Goal: Transaction & Acquisition: Purchase product/service

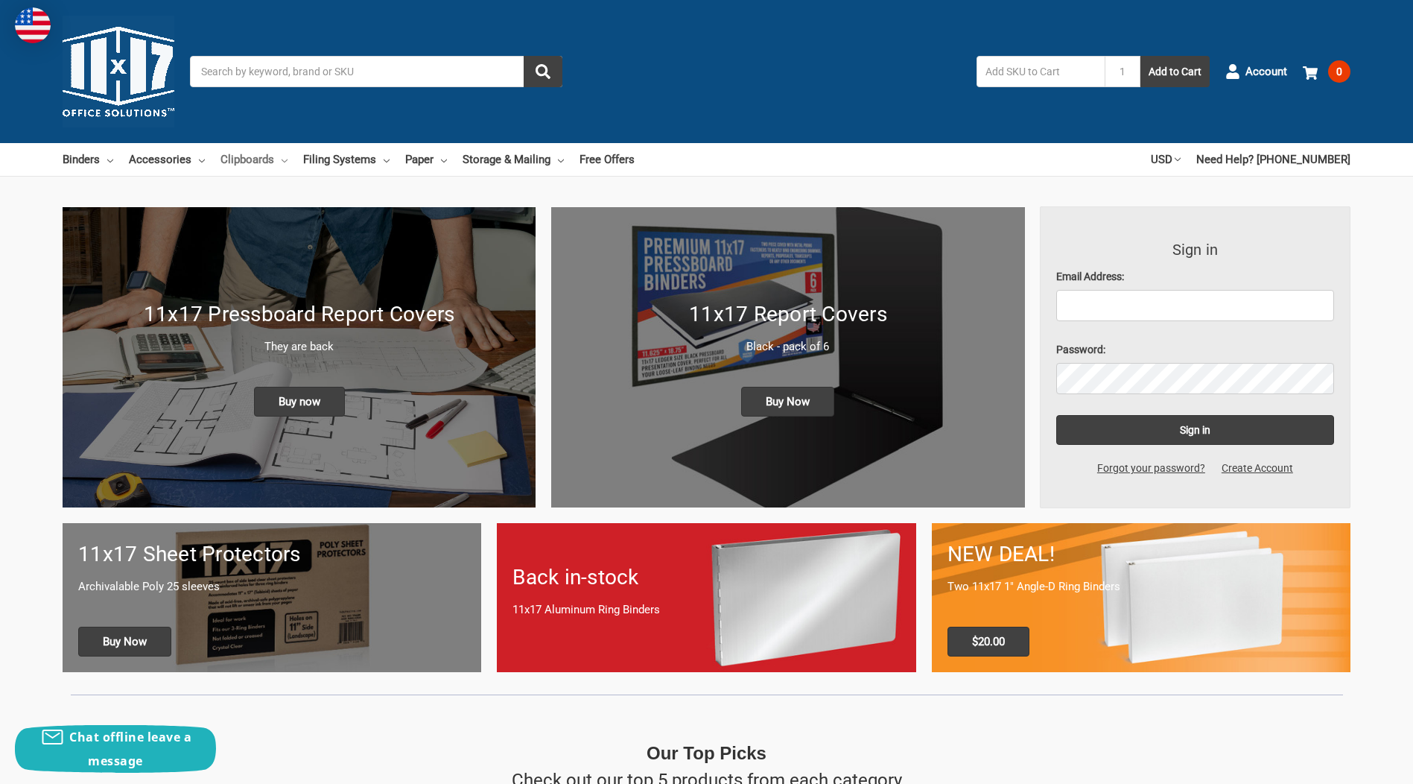
click at [256, 156] on link "Clipboards" at bounding box center [254, 159] width 67 height 33
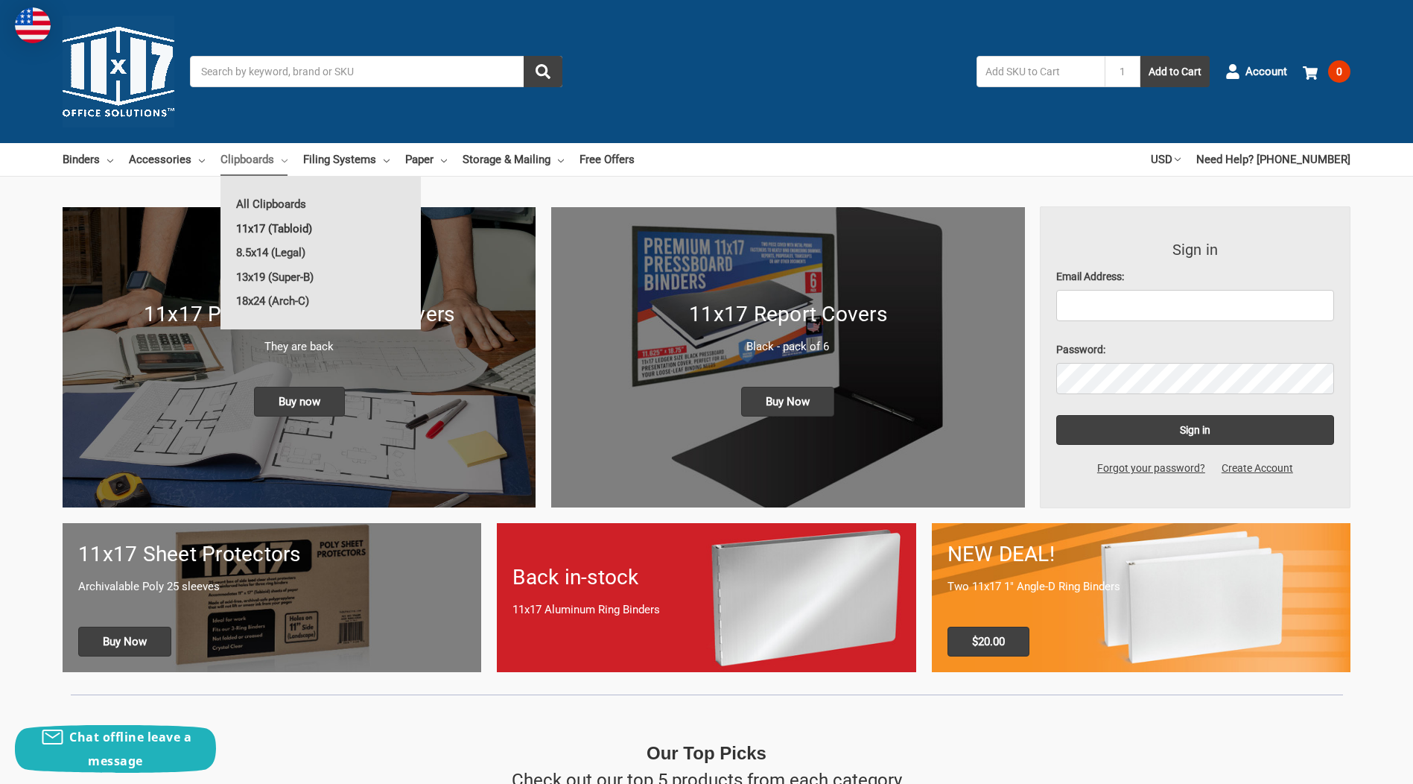
click at [301, 225] on link "11x17 (Tabloid)" at bounding box center [321, 229] width 200 height 24
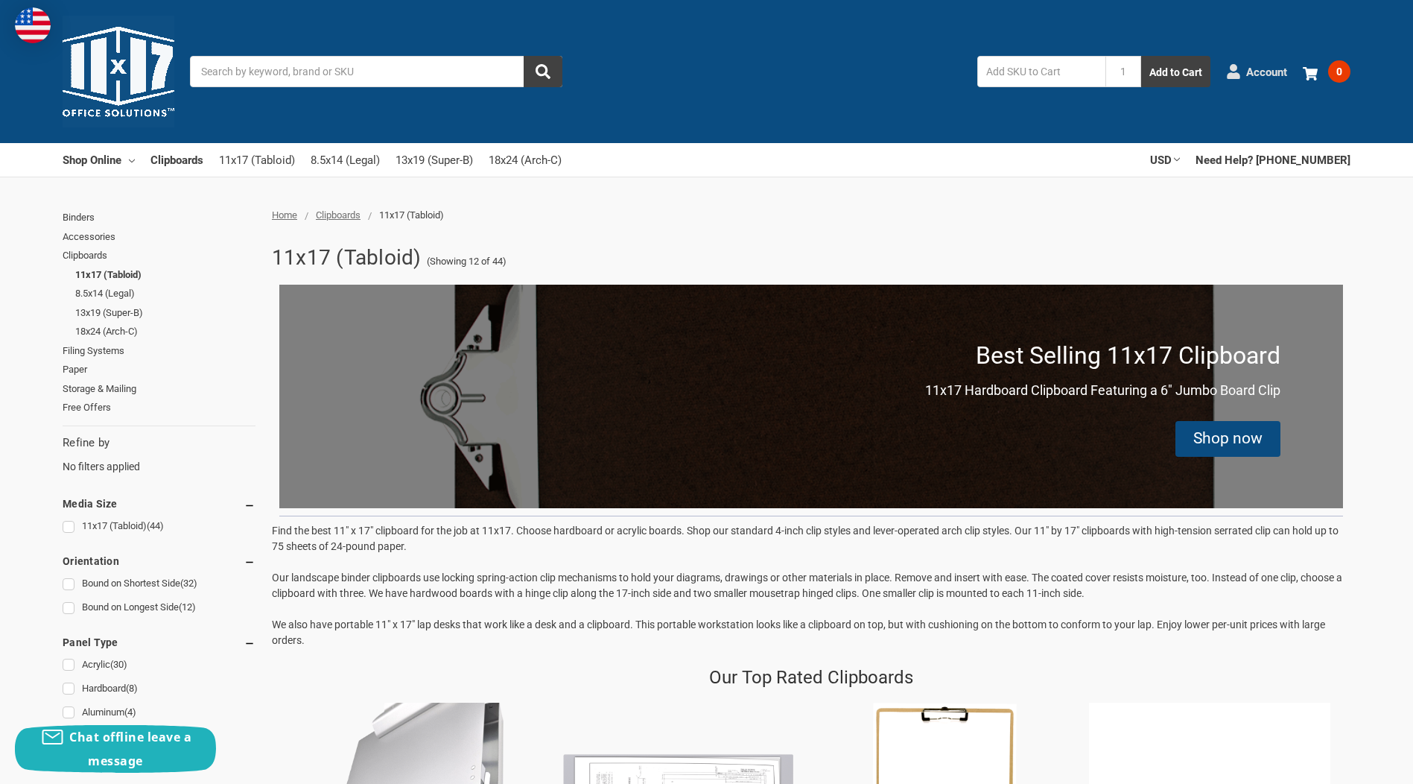
click at [1253, 65] on span "Account" at bounding box center [1267, 71] width 41 height 17
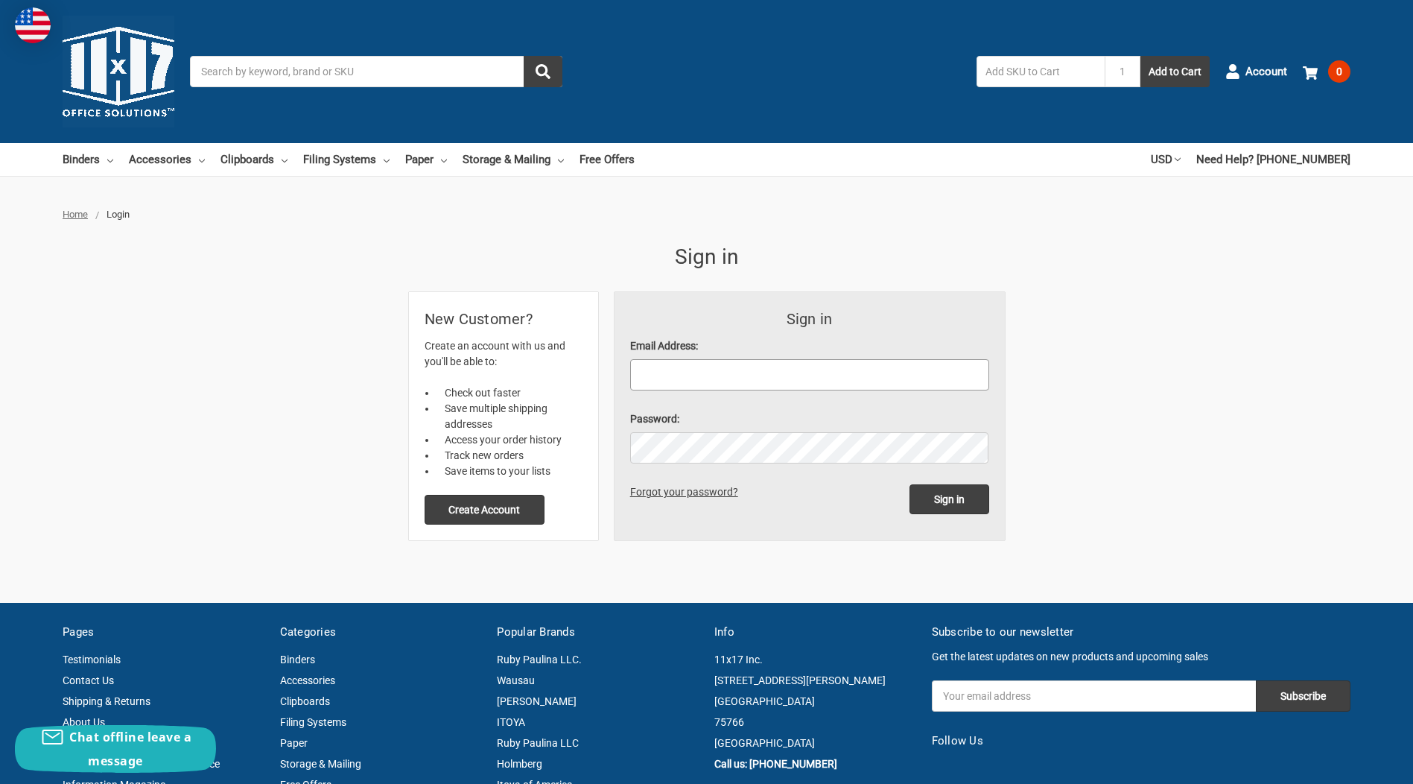
click at [683, 378] on input "Email Address:" at bounding box center [809, 374] width 359 height 31
type input "[EMAIL_ADDRESS][DOMAIN_NAME]"
click at [910, 484] on input "Sign in" at bounding box center [950, 499] width 80 height 30
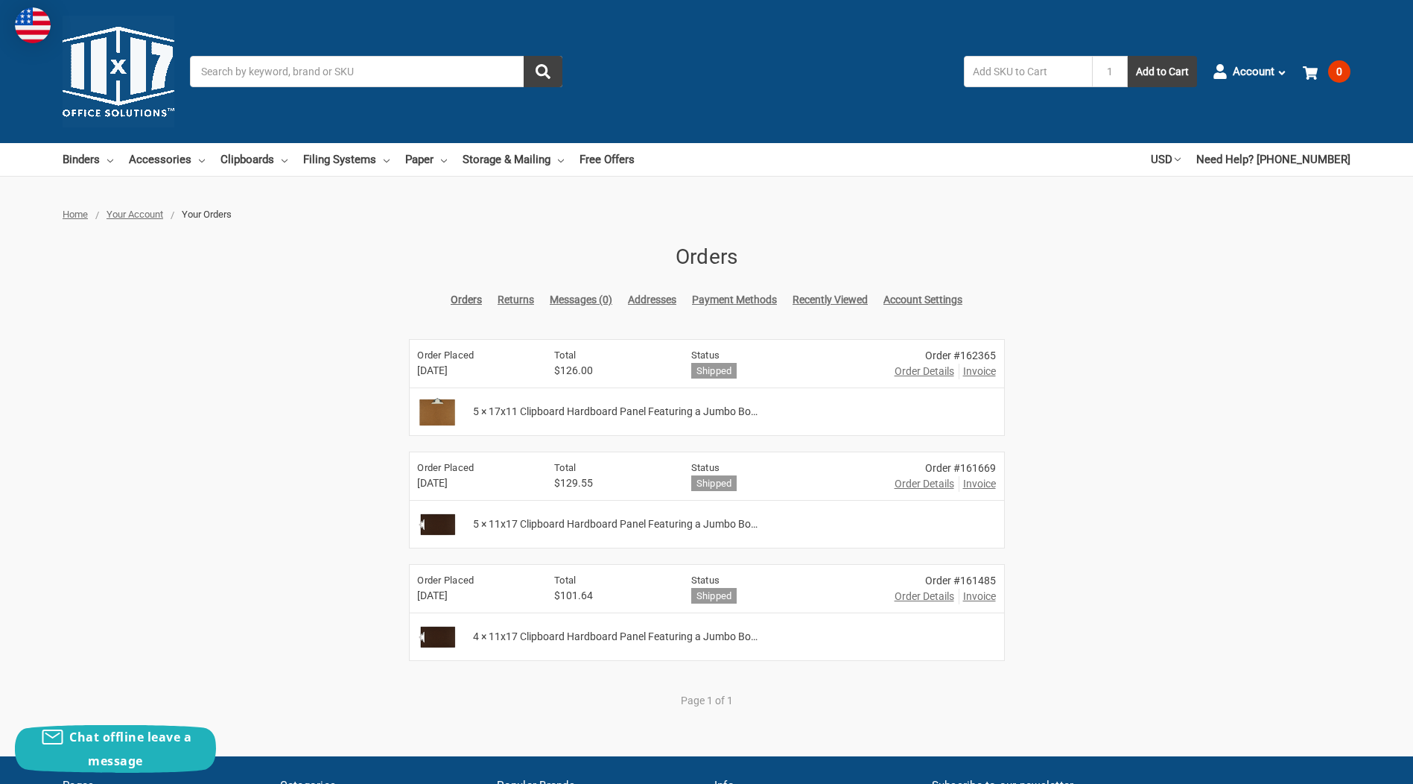
click at [918, 370] on span "Order Details" at bounding box center [925, 372] width 60 height 16
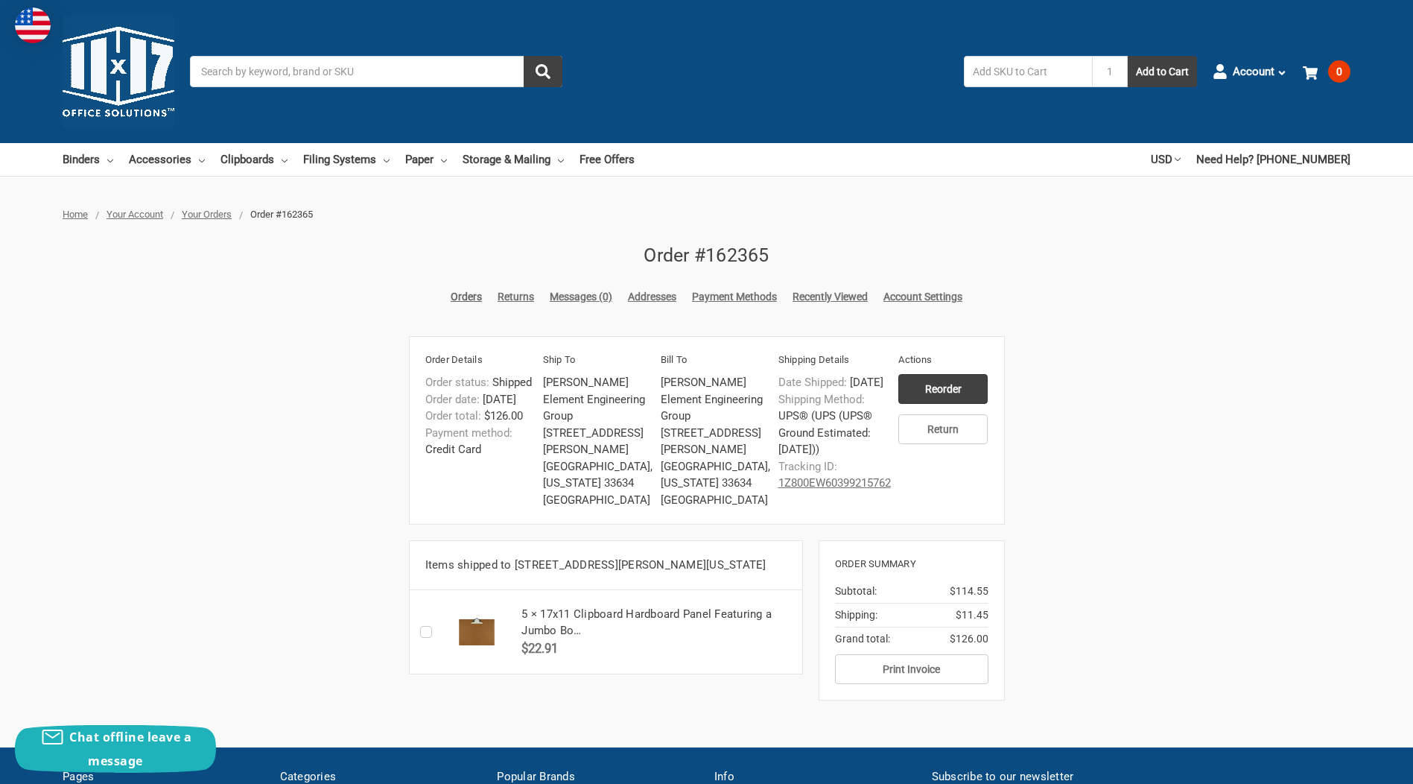
click at [481, 650] on img at bounding box center [476, 631] width 67 height 37
click at [627, 631] on h5 "5 × 17x11 Clipboard Hardboard Panel Featuring a Jumbo Bo…" at bounding box center [658, 623] width 272 height 34
drag, startPoint x: 627, startPoint y: 631, endPoint x: 601, endPoint y: 653, distance: 33.9
click at [602, 639] on h5 "5 × 17x11 Clipboard Hardboard Panel Featuring a Jumbo Bo…" at bounding box center [658, 623] width 272 height 34
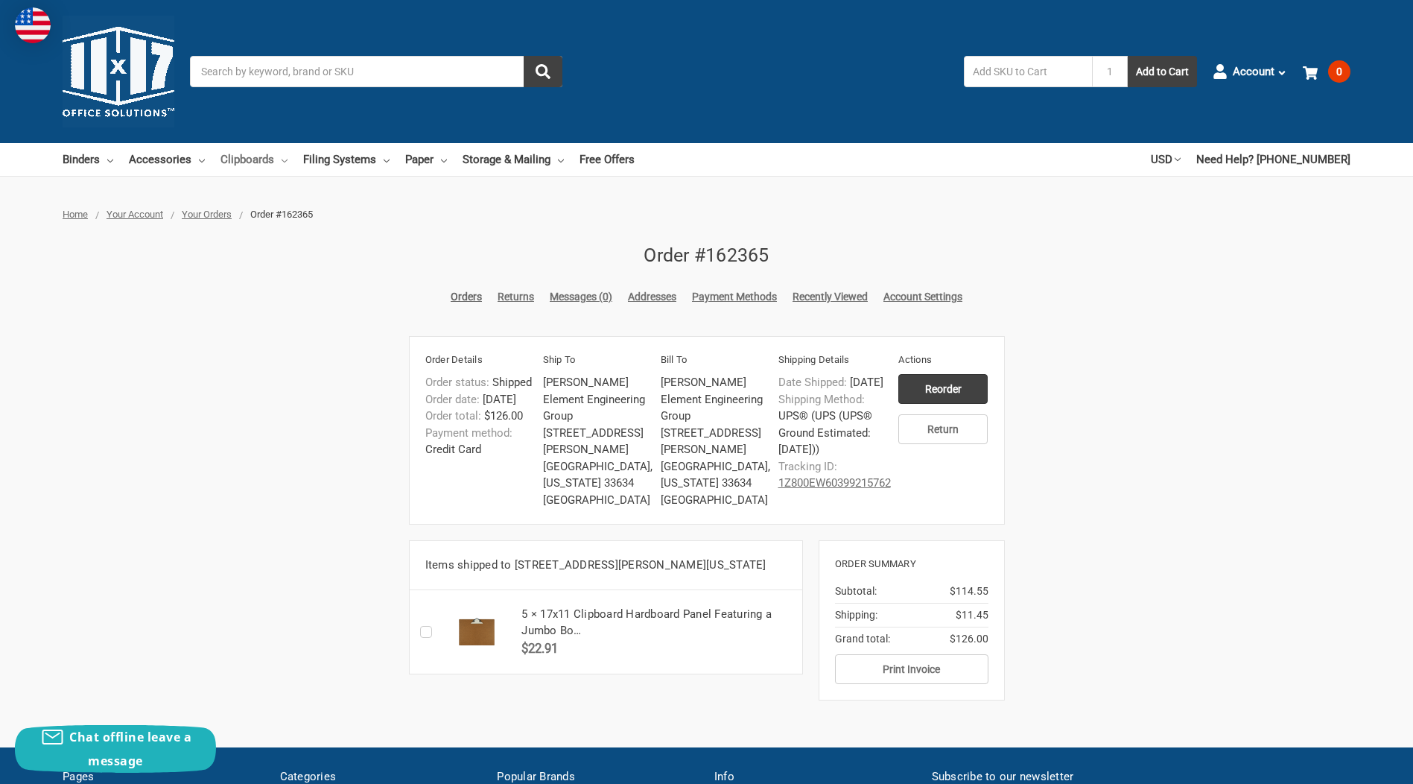
click at [247, 152] on link "Clipboards" at bounding box center [254, 159] width 67 height 33
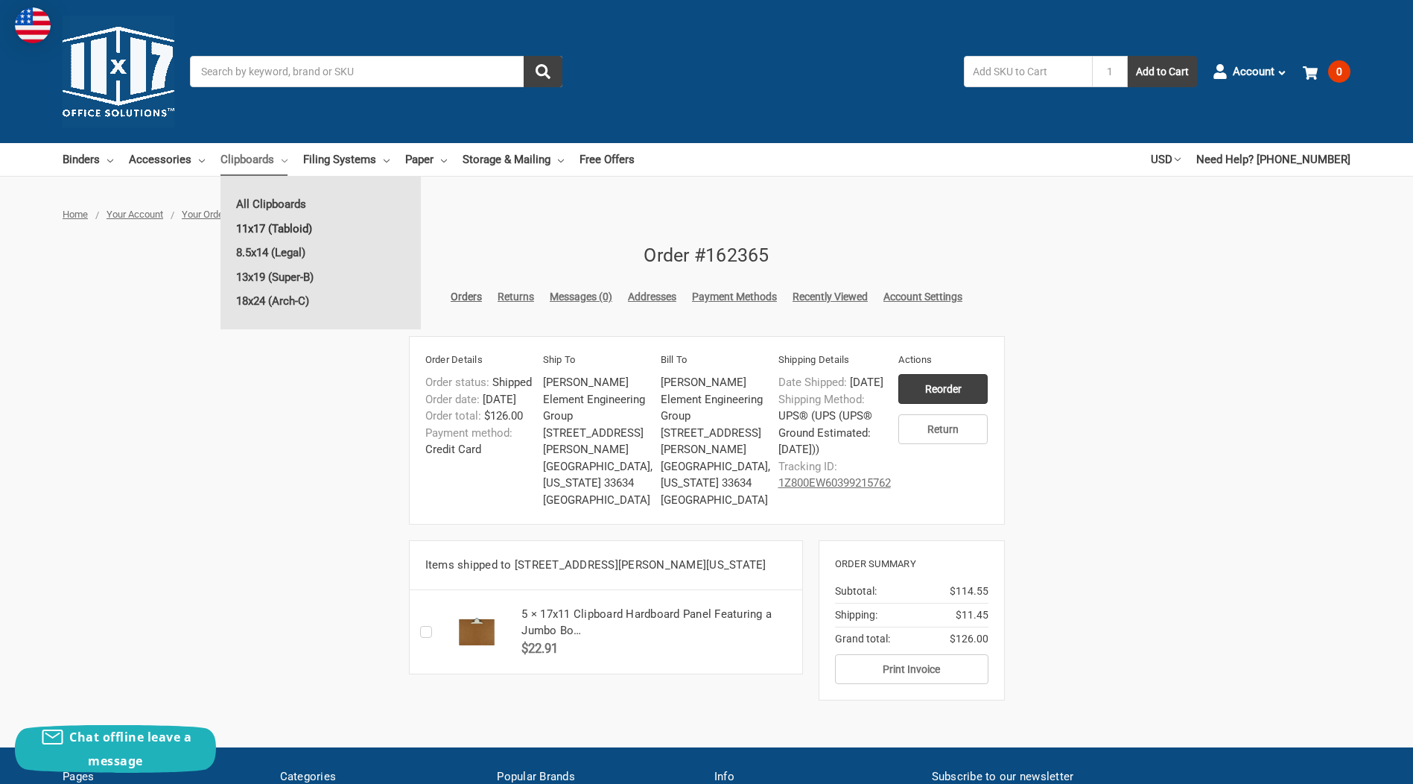
click at [289, 227] on link "11x17 (Tabloid)" at bounding box center [321, 229] width 200 height 24
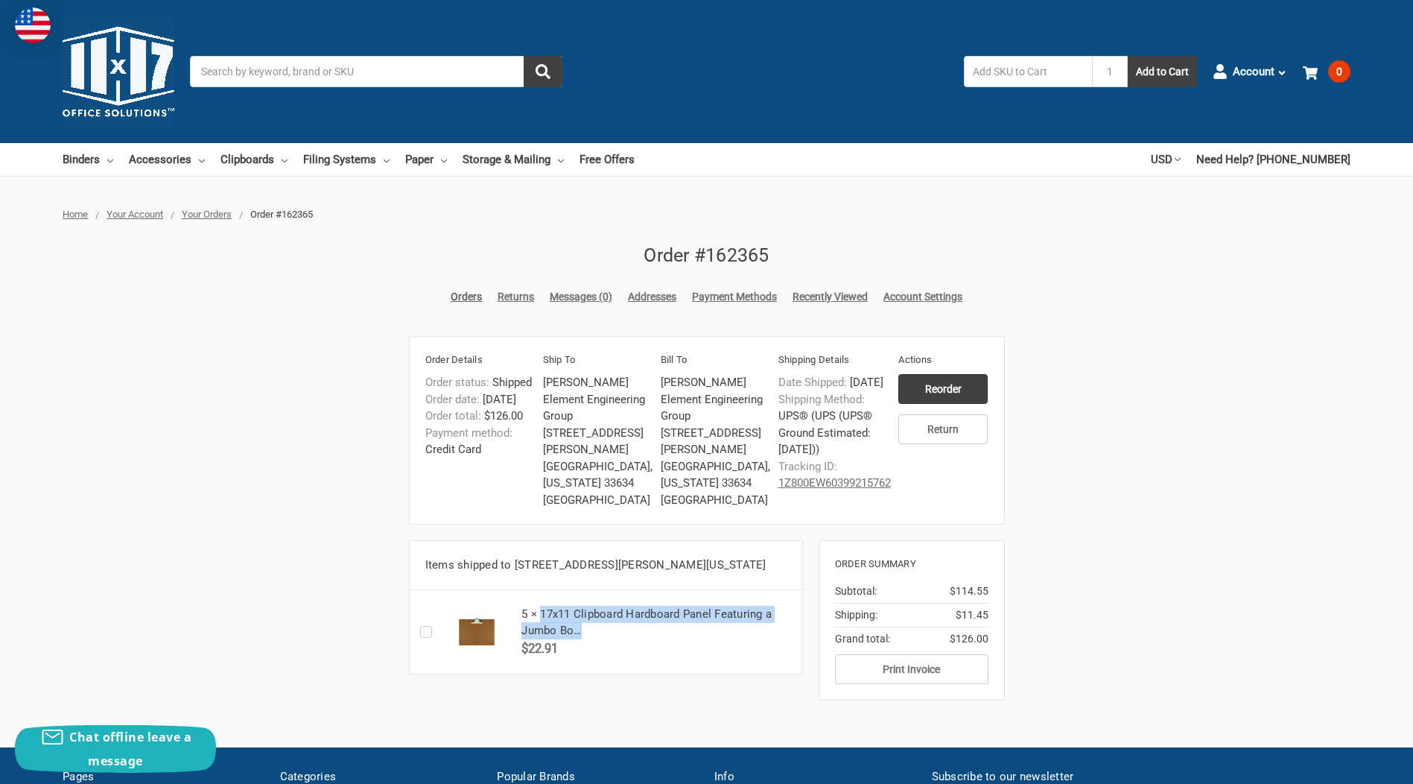
drag, startPoint x: 541, startPoint y: 625, endPoint x: 683, endPoint y: 650, distance: 143.7
click at [683, 639] on h5 "5 × 17x11 Clipboard Hardboard Panel Featuring a Jumbo Bo…" at bounding box center [658, 623] width 272 height 34
click at [946, 386] on input "Reorder" at bounding box center [943, 389] width 89 height 30
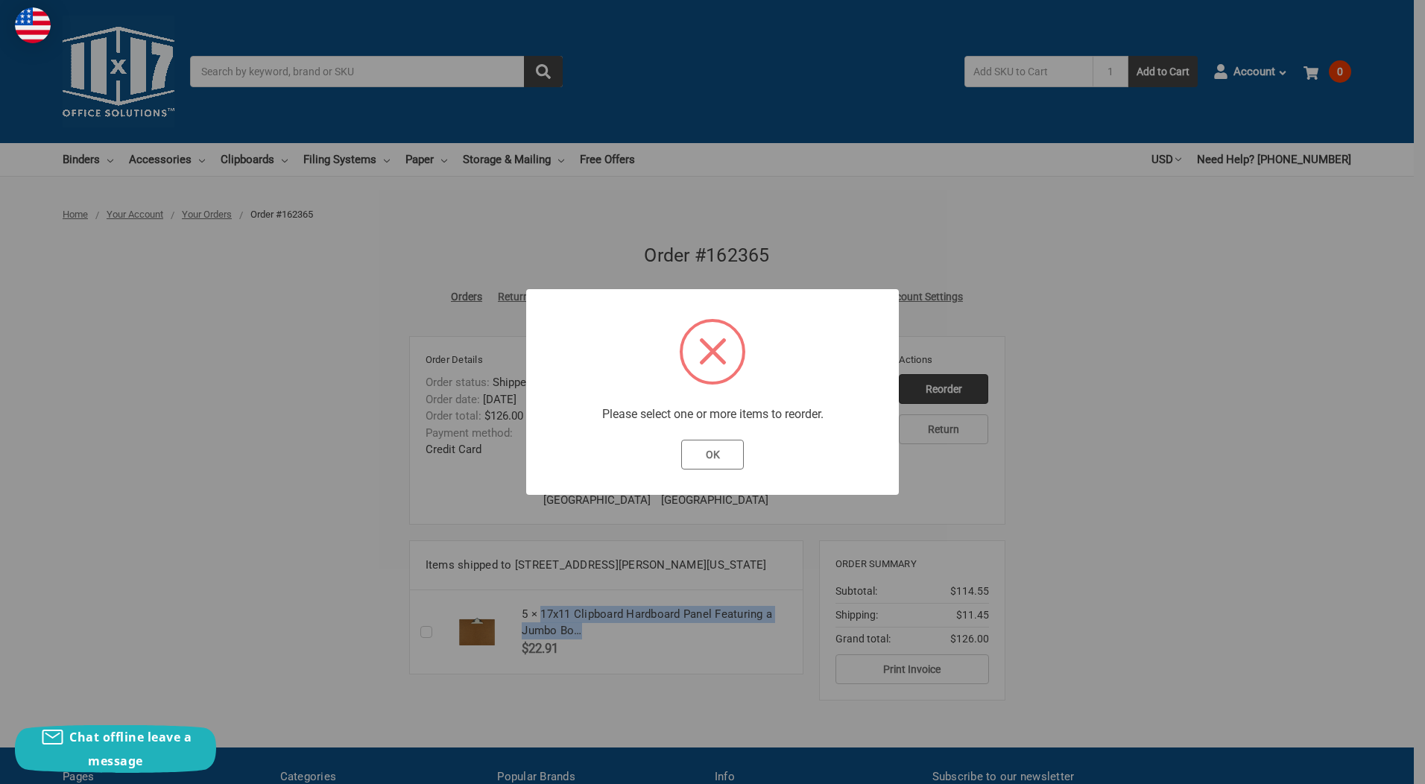
click at [715, 453] on button "OK" at bounding box center [712, 455] width 63 height 30
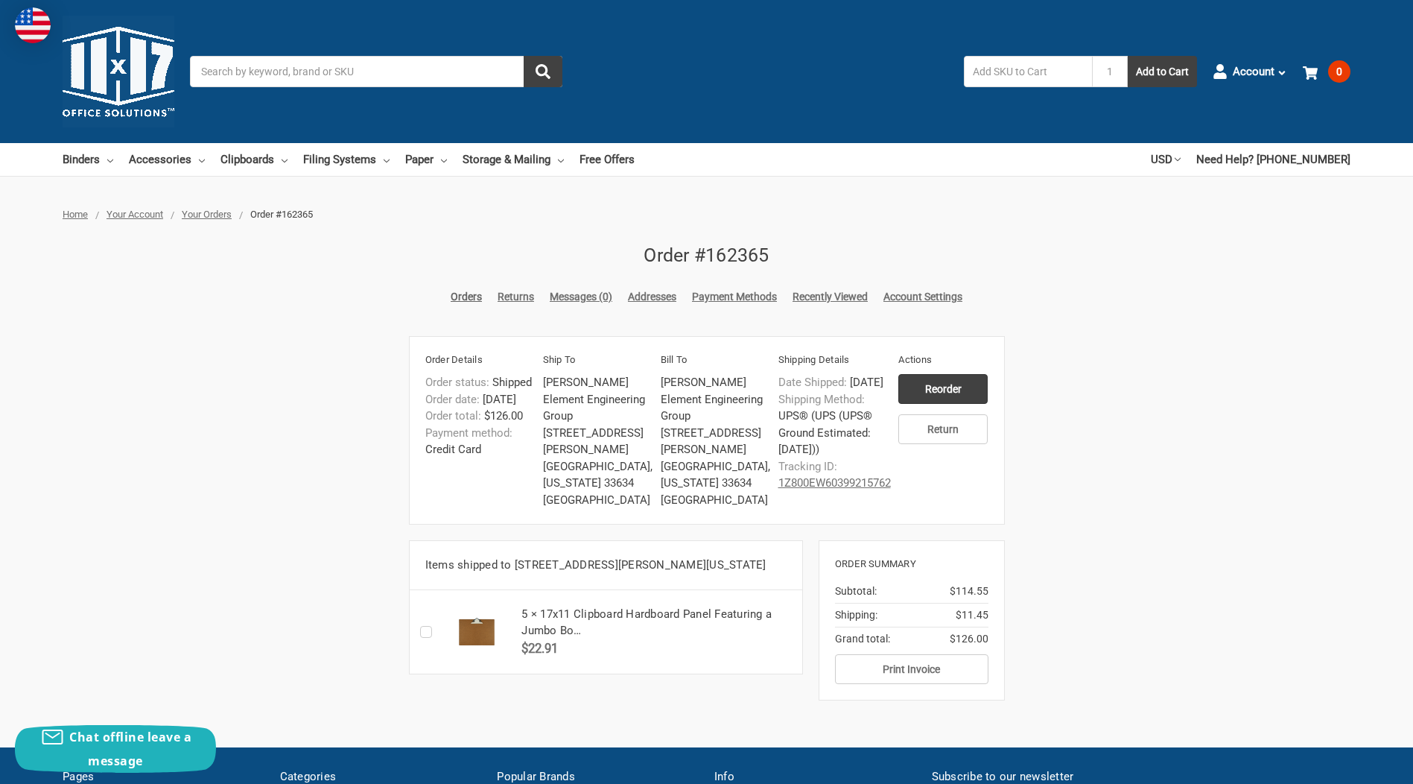
click at [424, 632] on label "Checkbox 39457 label" at bounding box center [429, 632] width 19 height 0
click at [424, 633] on input "Checkbox 39457 label" at bounding box center [424, 632] width 1 height 1
checkbox input "true"
click at [933, 388] on input "Reorder" at bounding box center [943, 389] width 89 height 30
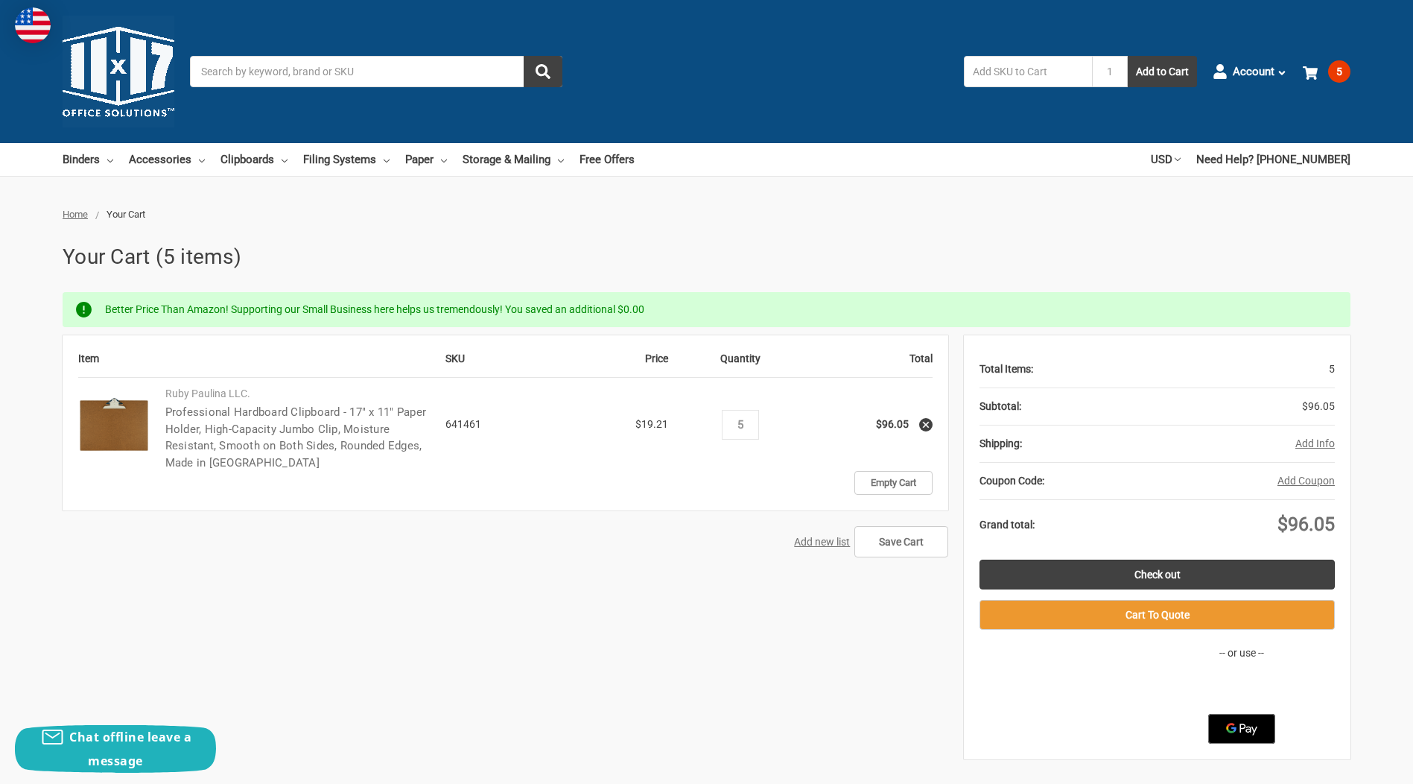
click at [247, 406] on link "Professional Hardboard Clipboard - 17" x 11" Paper Holder, High-Capacity Jumbo …" at bounding box center [296, 437] width 262 height 64
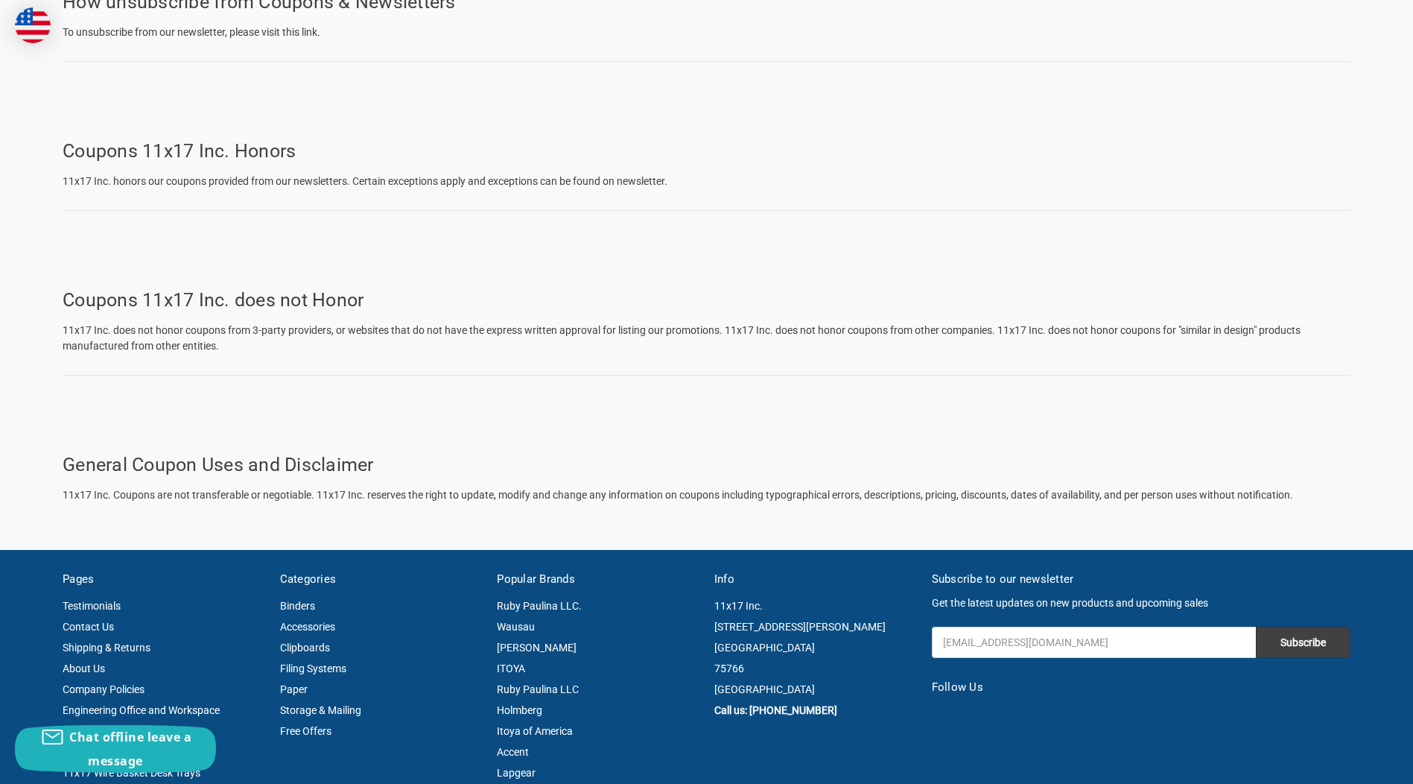
scroll to position [497, 0]
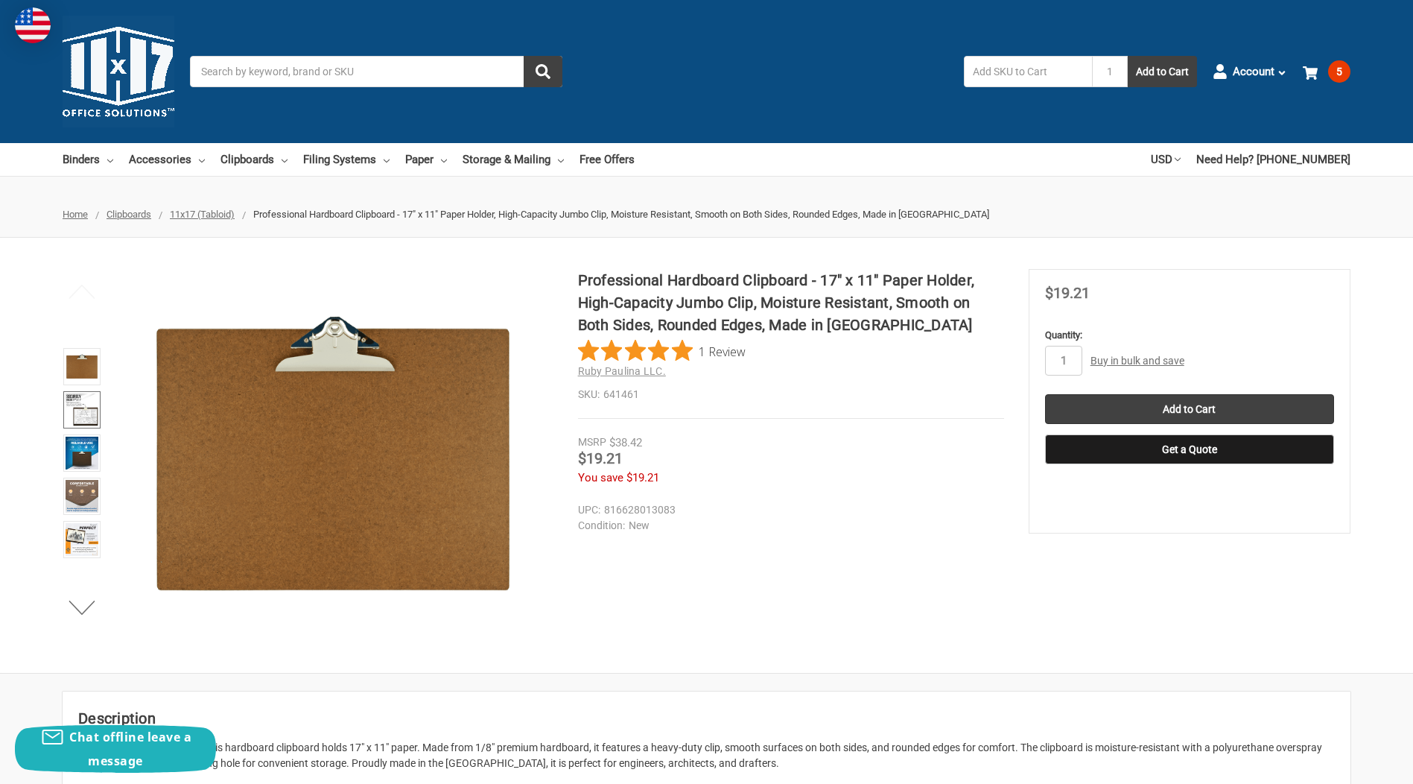
click at [86, 411] on img at bounding box center [82, 409] width 33 height 33
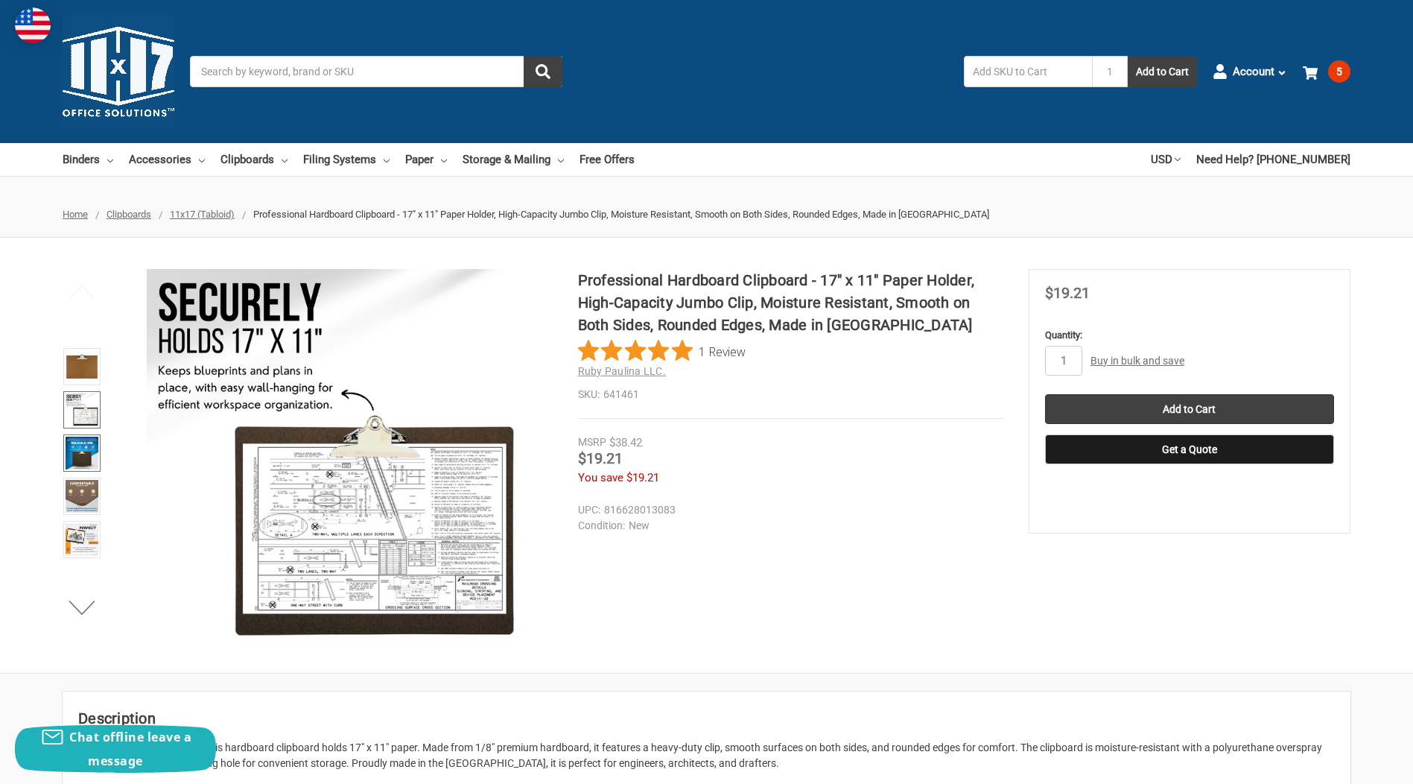
click at [87, 458] on img at bounding box center [82, 453] width 33 height 33
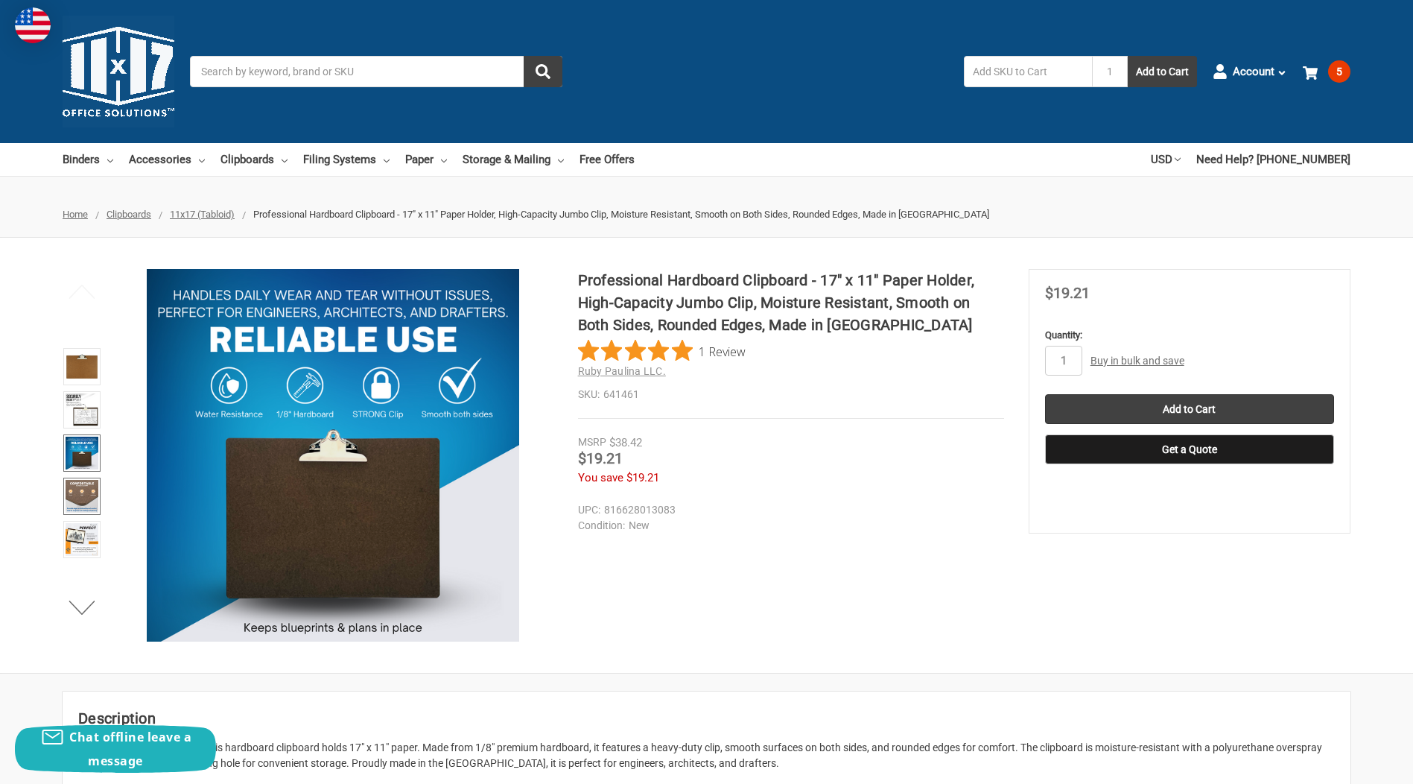
click at [85, 502] on img at bounding box center [82, 496] width 33 height 33
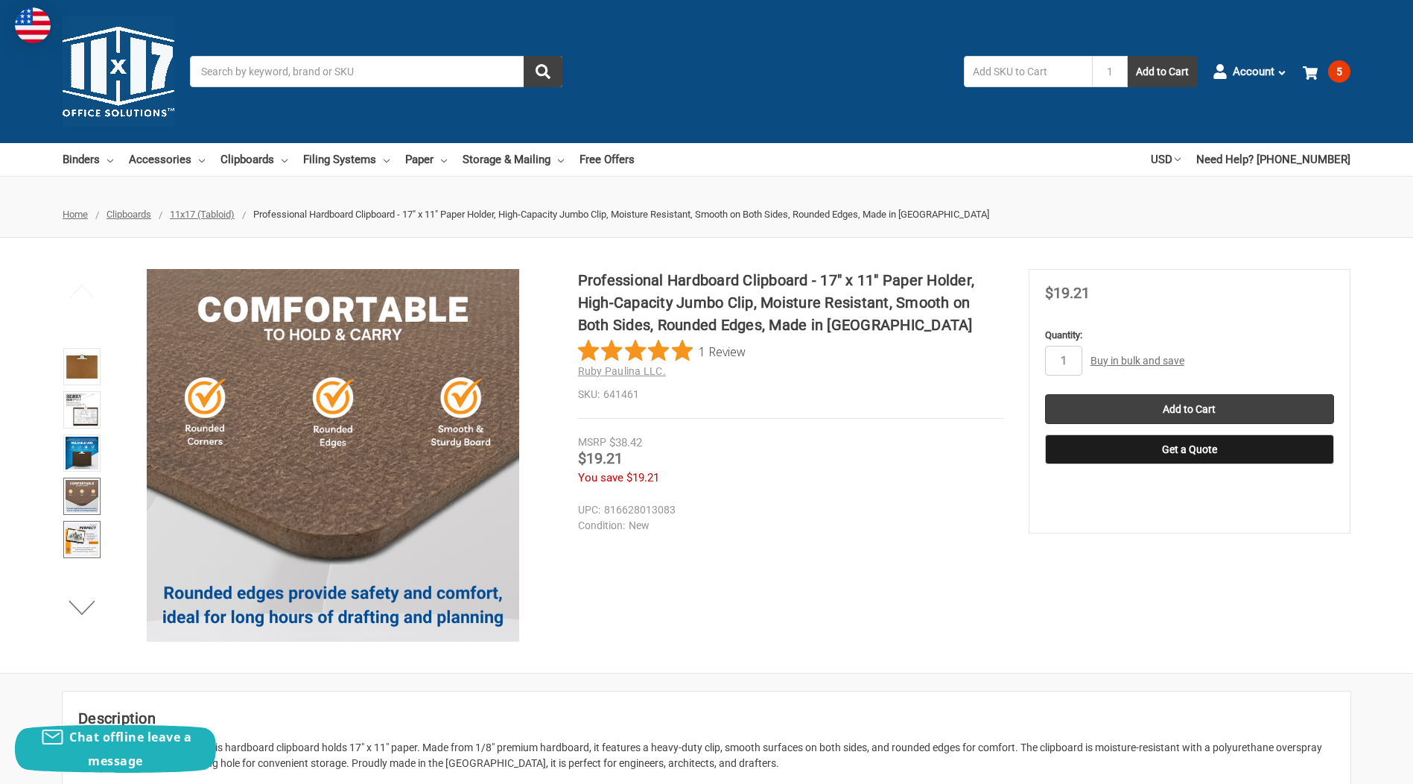
click at [72, 534] on img at bounding box center [82, 539] width 33 height 33
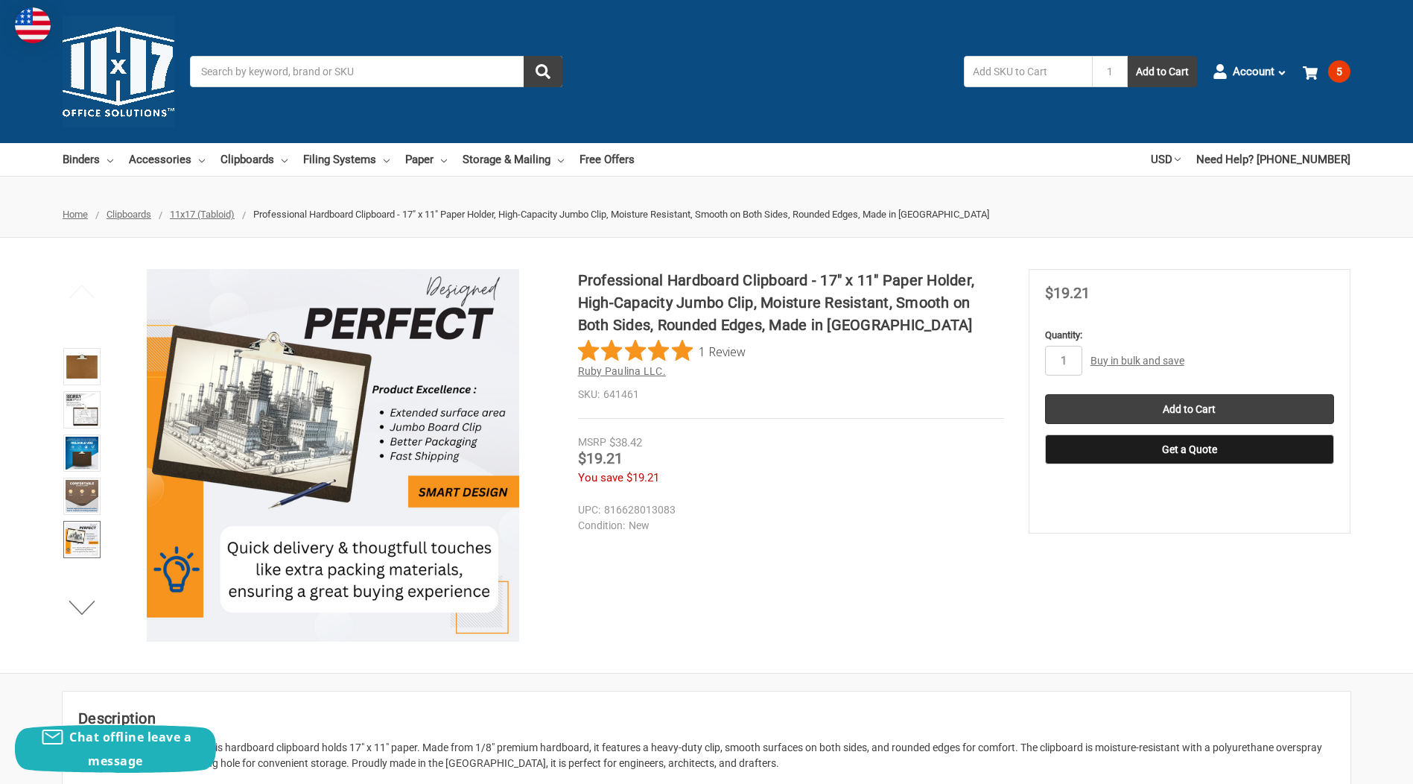
click at [621, 370] on span "Ruby Paulina LLC." at bounding box center [622, 371] width 88 height 12
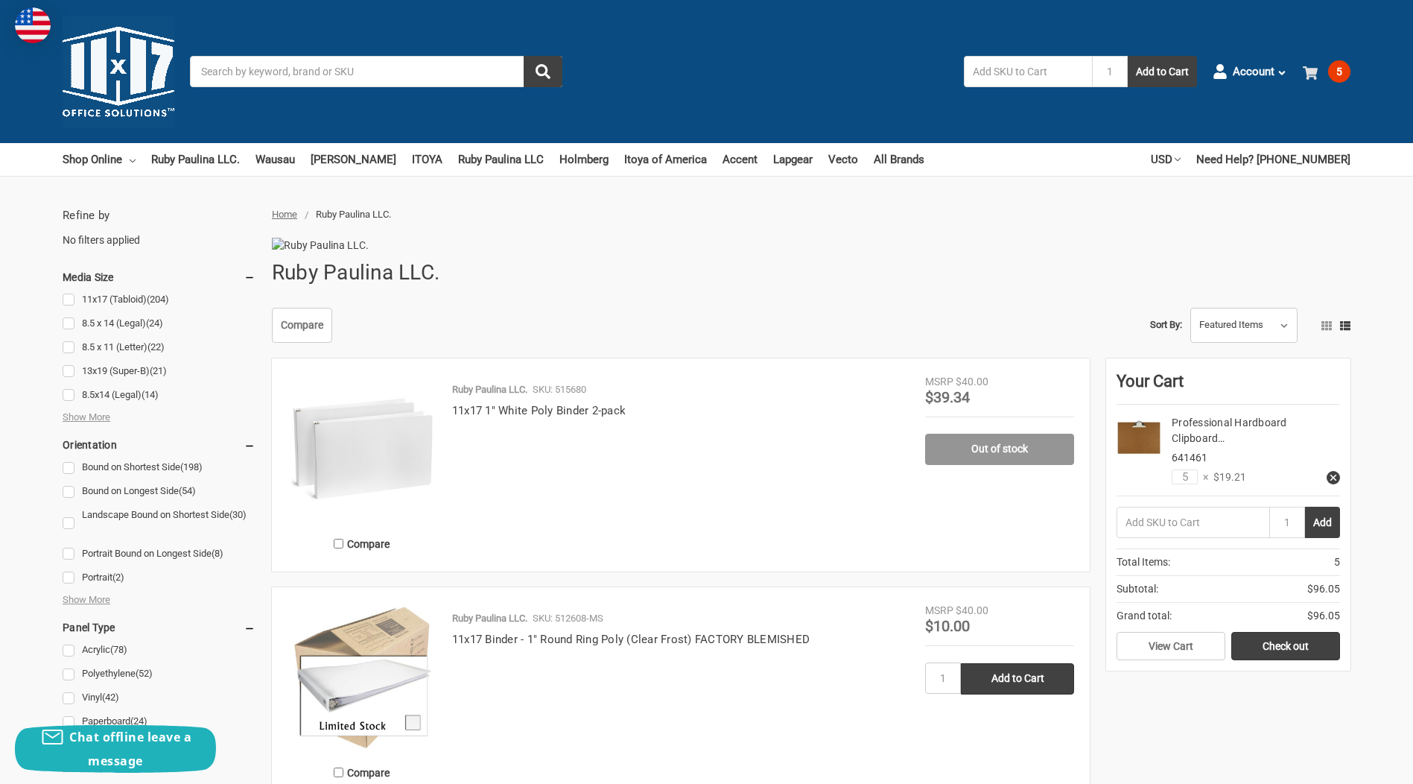
click at [1337, 72] on span "5" at bounding box center [1340, 71] width 22 height 22
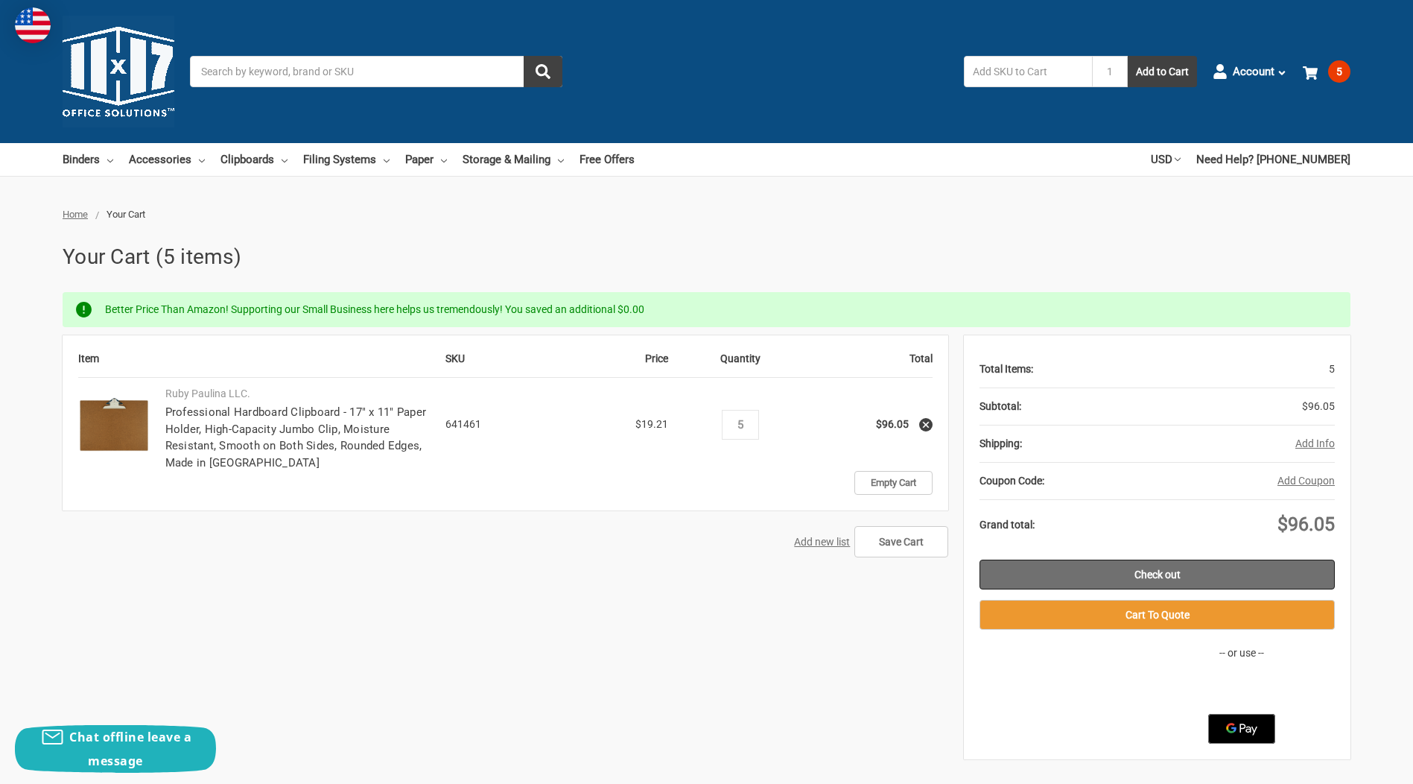
click at [1181, 569] on link "Check out" at bounding box center [1157, 575] width 355 height 30
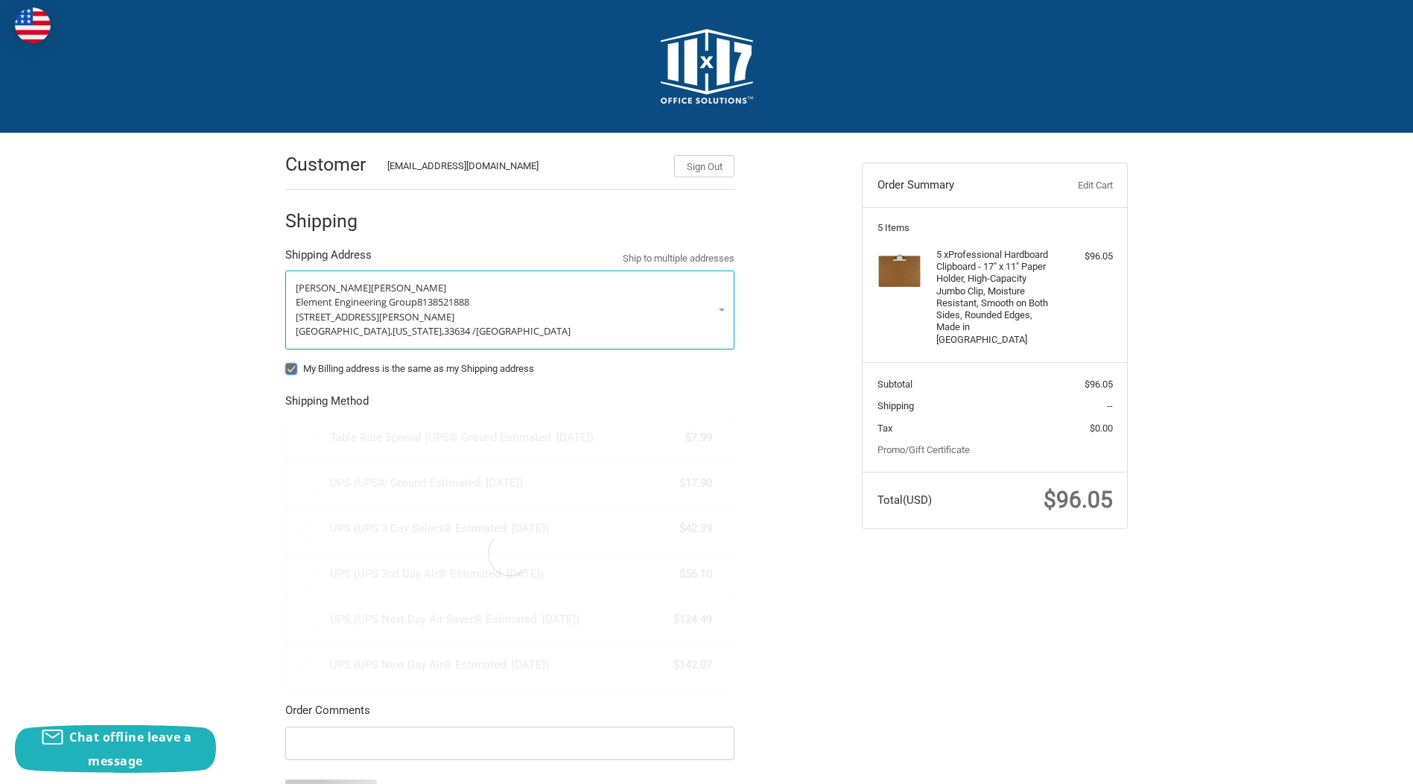
radio input "true"
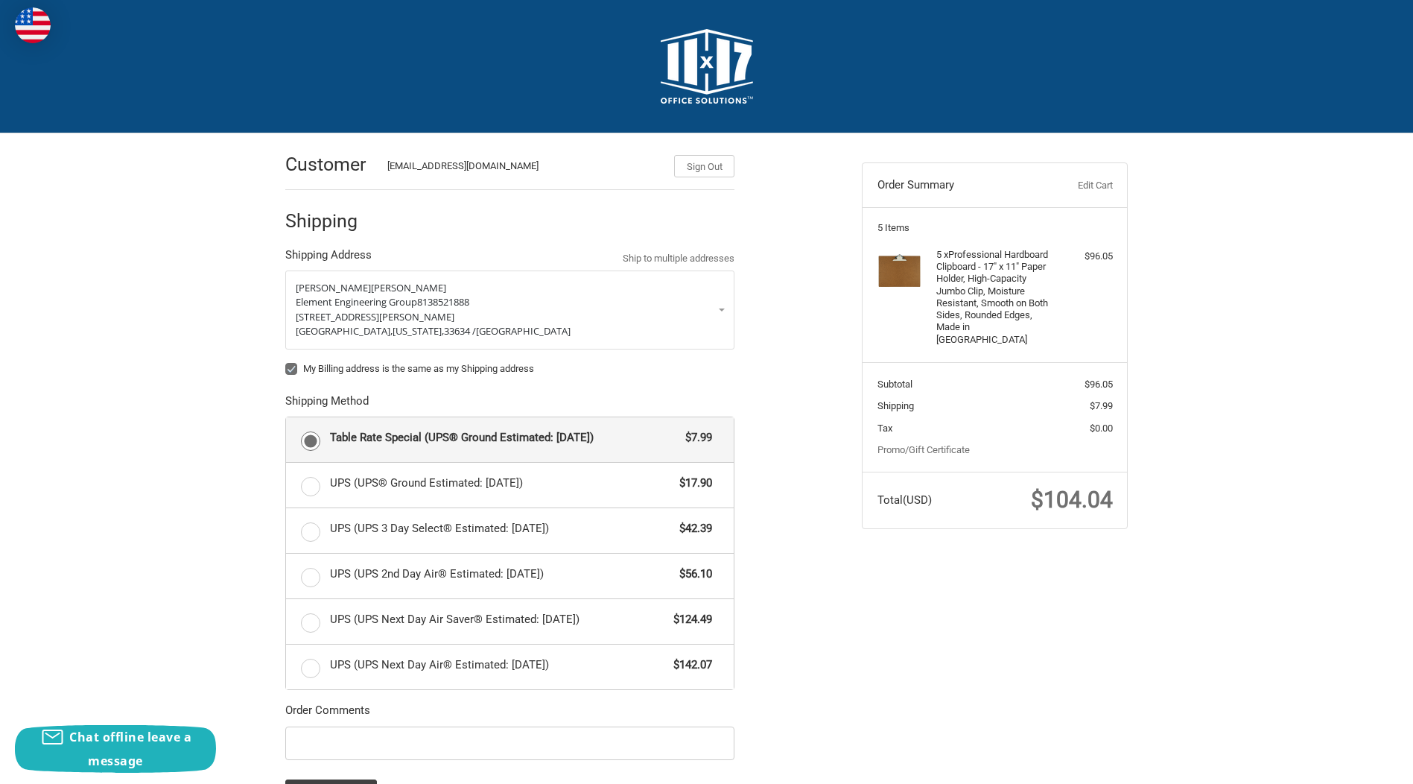
click at [293, 367] on label "My Billing address is the same as my Shipping address" at bounding box center [509, 369] width 449 height 12
click at [286, 362] on input "My Billing address is the same as my Shipping address" at bounding box center [285, 361] width 1 height 1
checkbox input "false"
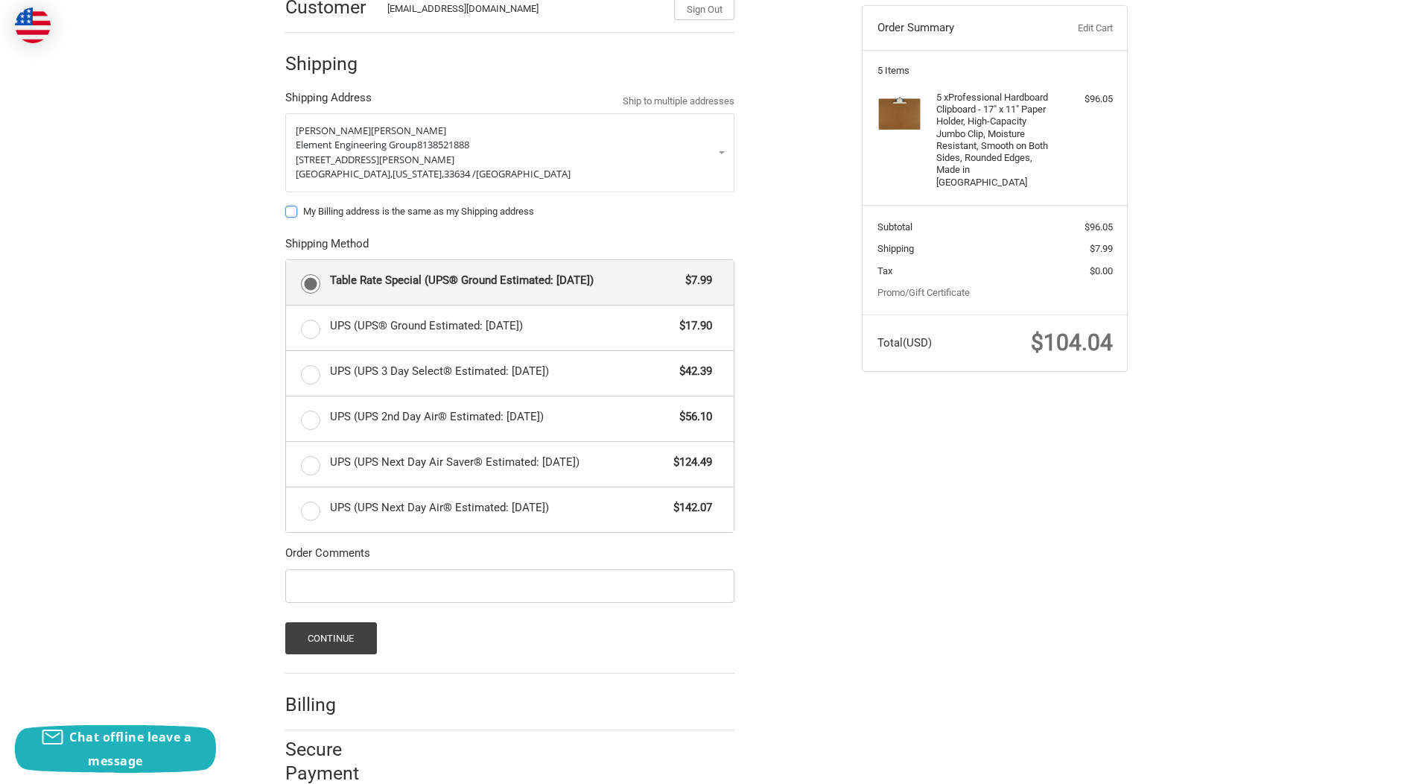
scroll to position [189, 0]
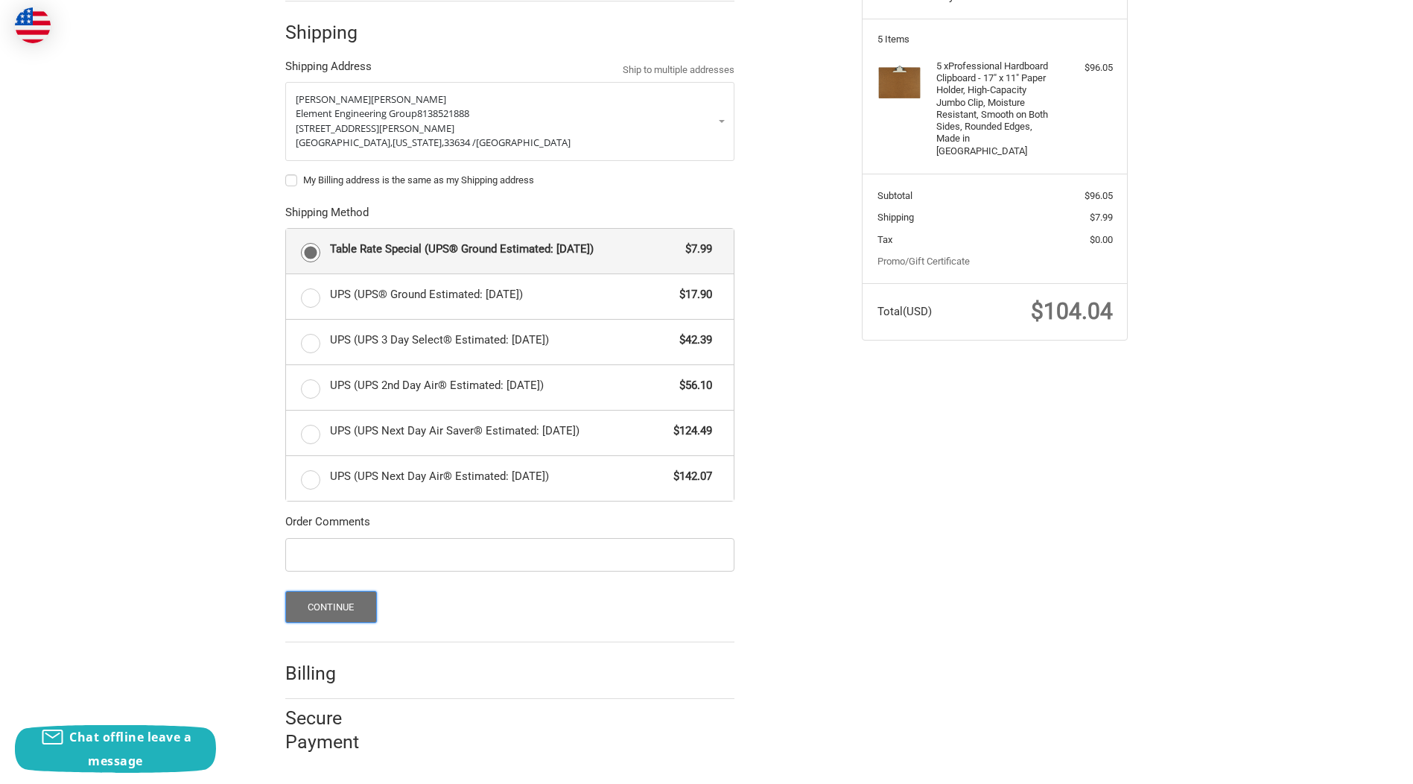
click at [338, 602] on button "Continue" at bounding box center [331, 607] width 92 height 32
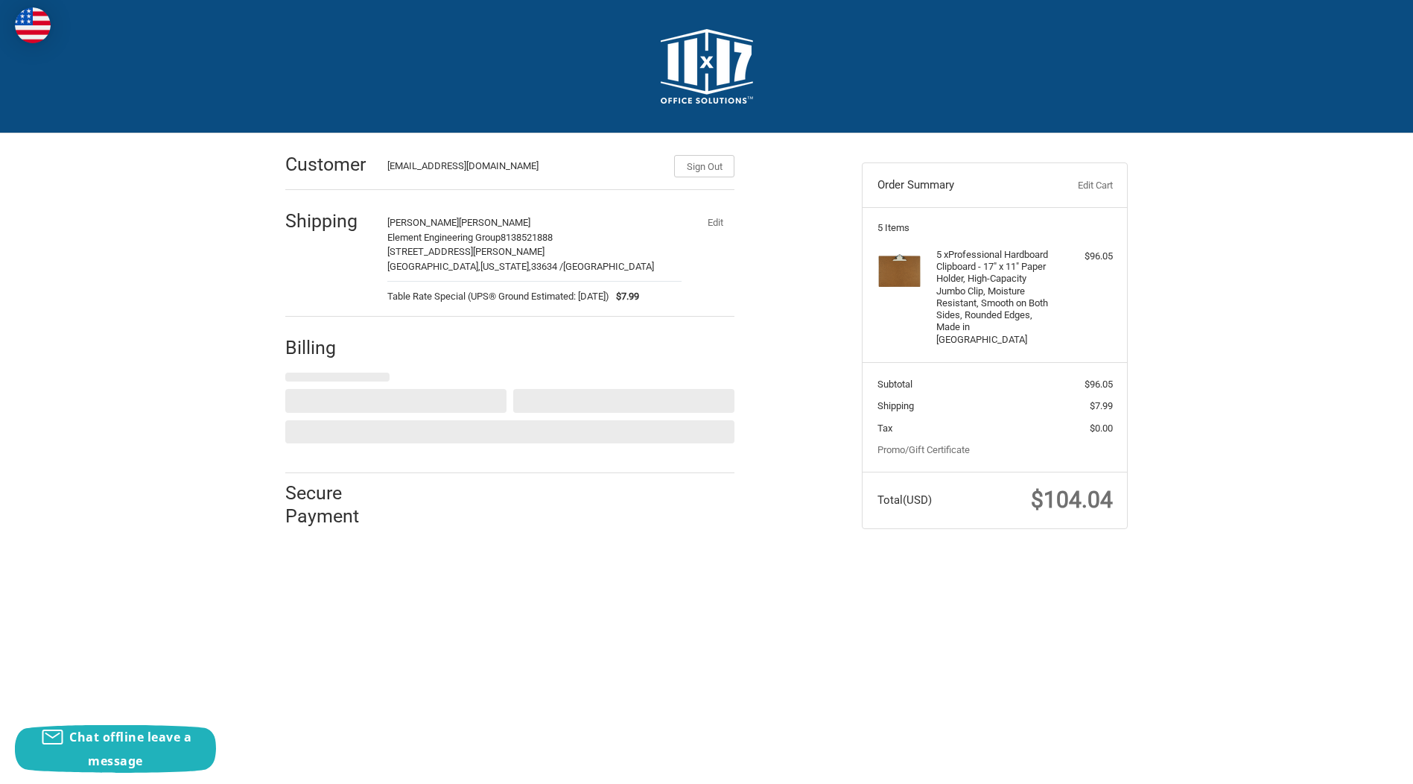
scroll to position [0, 0]
select select "US"
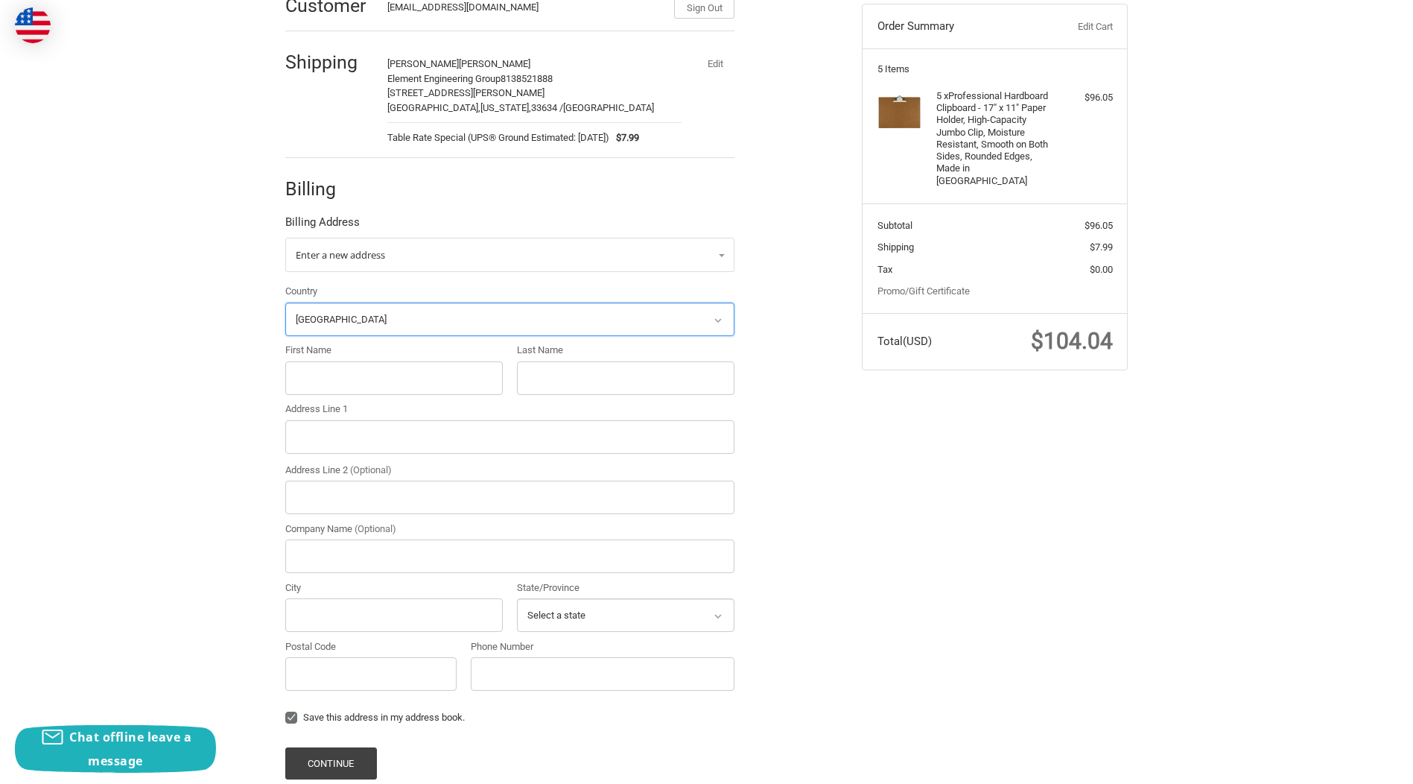
scroll to position [159, 0]
click at [408, 255] on link "Enter a new address" at bounding box center [509, 254] width 449 height 34
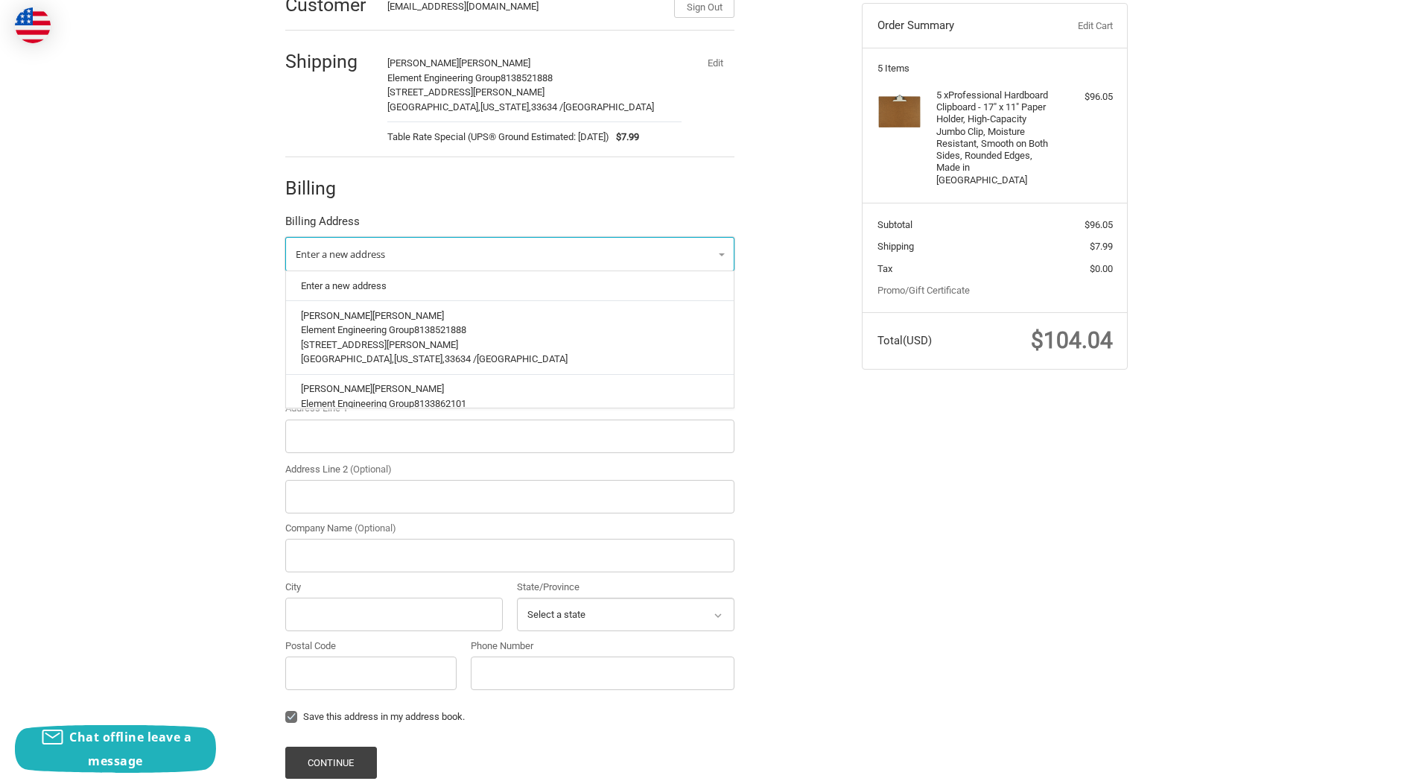
click at [408, 255] on link "Enter a new address" at bounding box center [509, 254] width 449 height 34
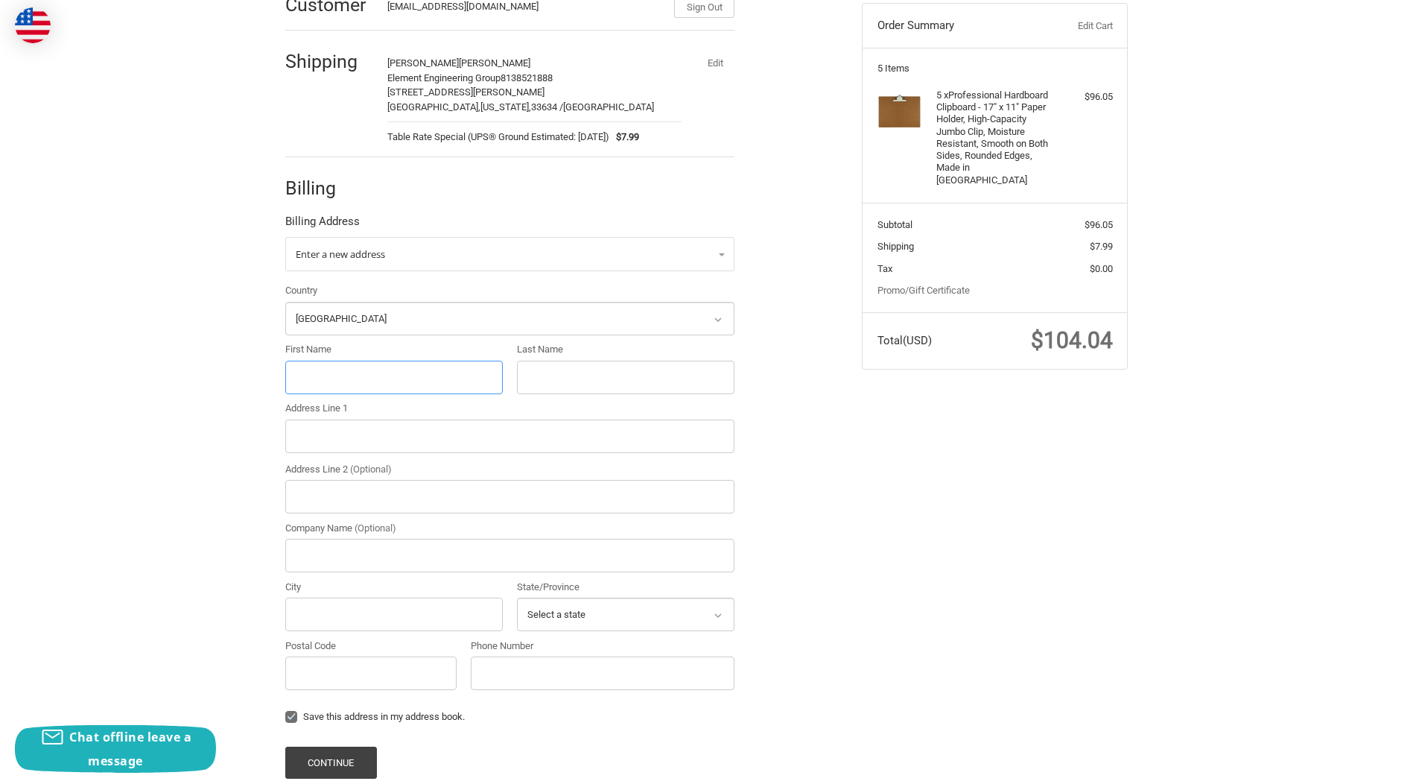
click at [358, 381] on input "First Name" at bounding box center [394, 378] width 218 height 34
type input "Edward"
type input "Connolly"
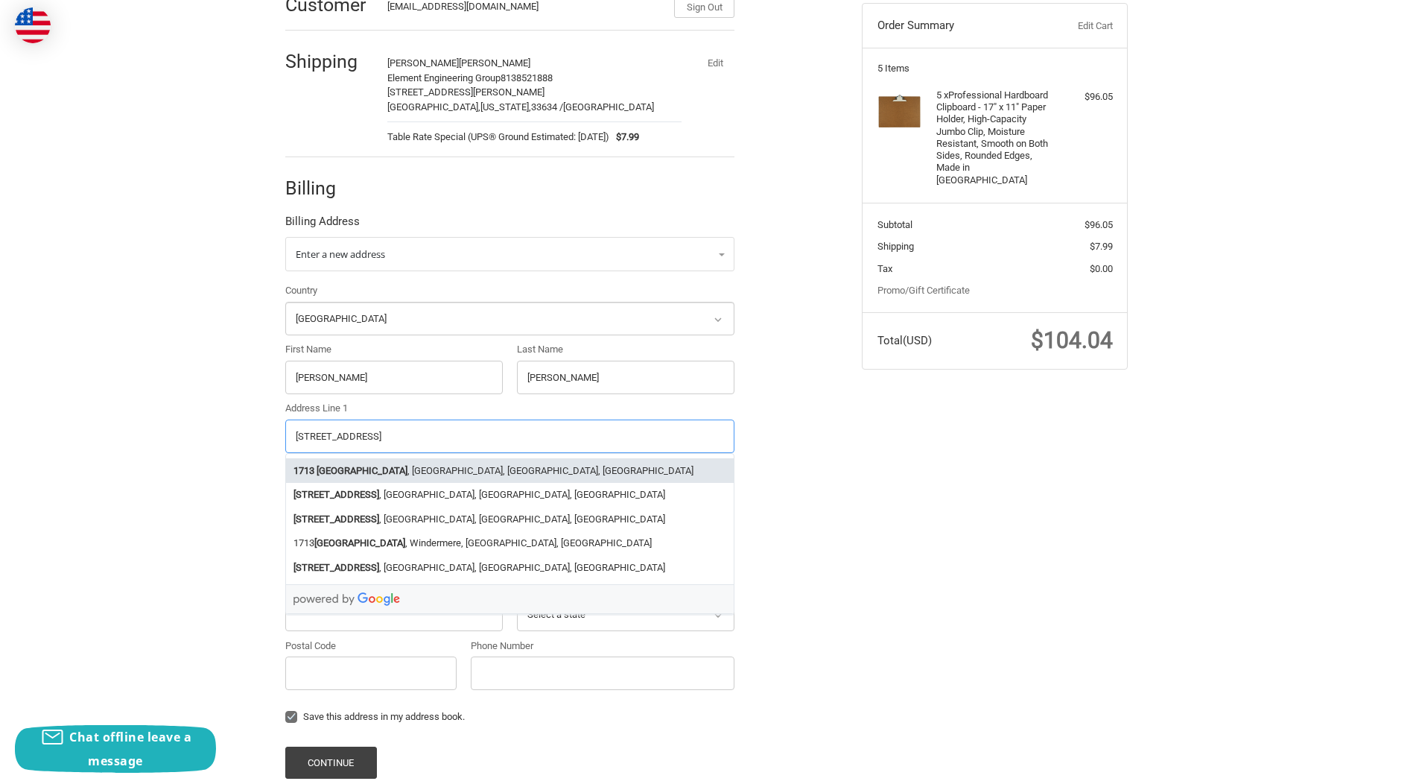
click at [379, 467] on strong "East 9th Avenue" at bounding box center [362, 470] width 91 height 15
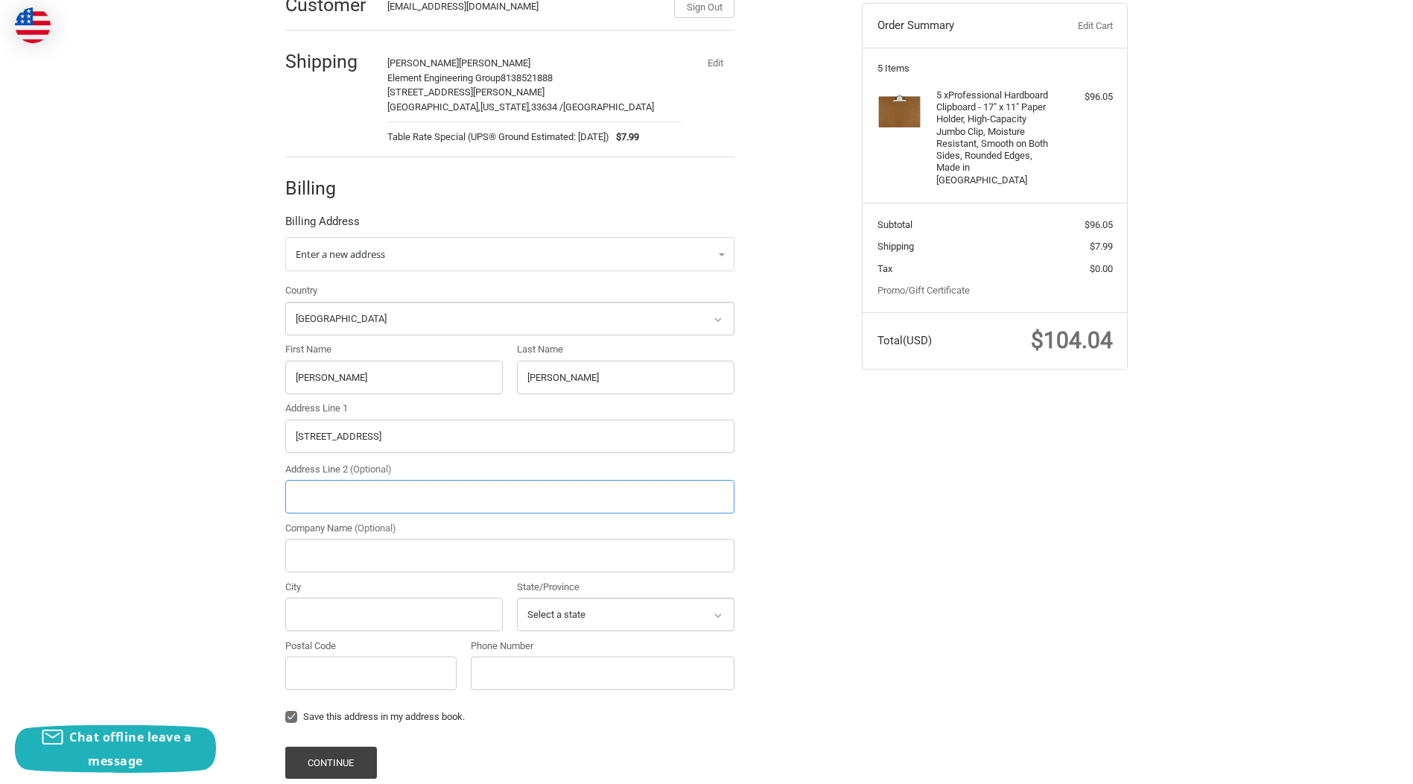
type input "1713 East 9th Avenue"
type input "Tampa"
select select "FL"
type input "33605"
click at [368, 554] on input "Company Name (Optional)" at bounding box center [509, 556] width 449 height 34
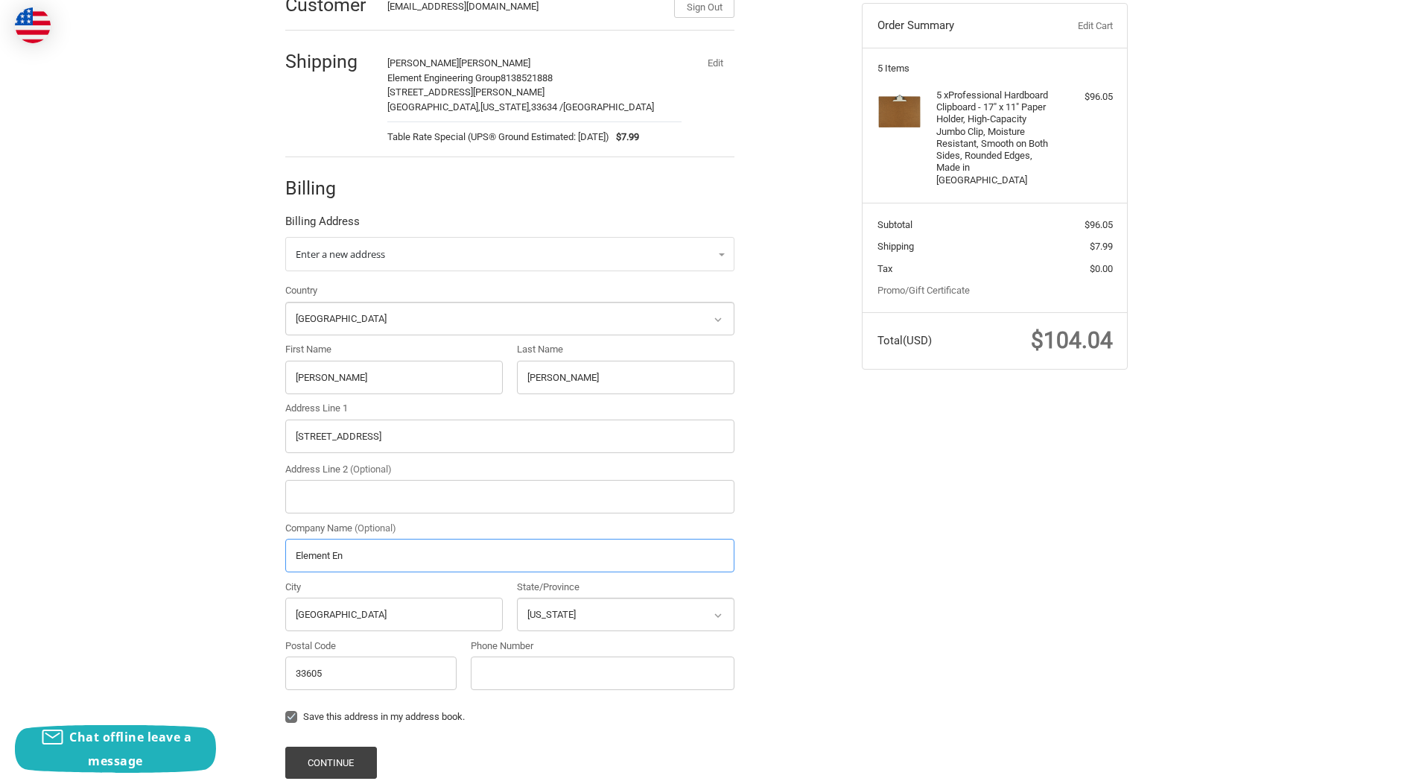
click at [285, 747] on button "Continue" at bounding box center [331, 763] width 92 height 32
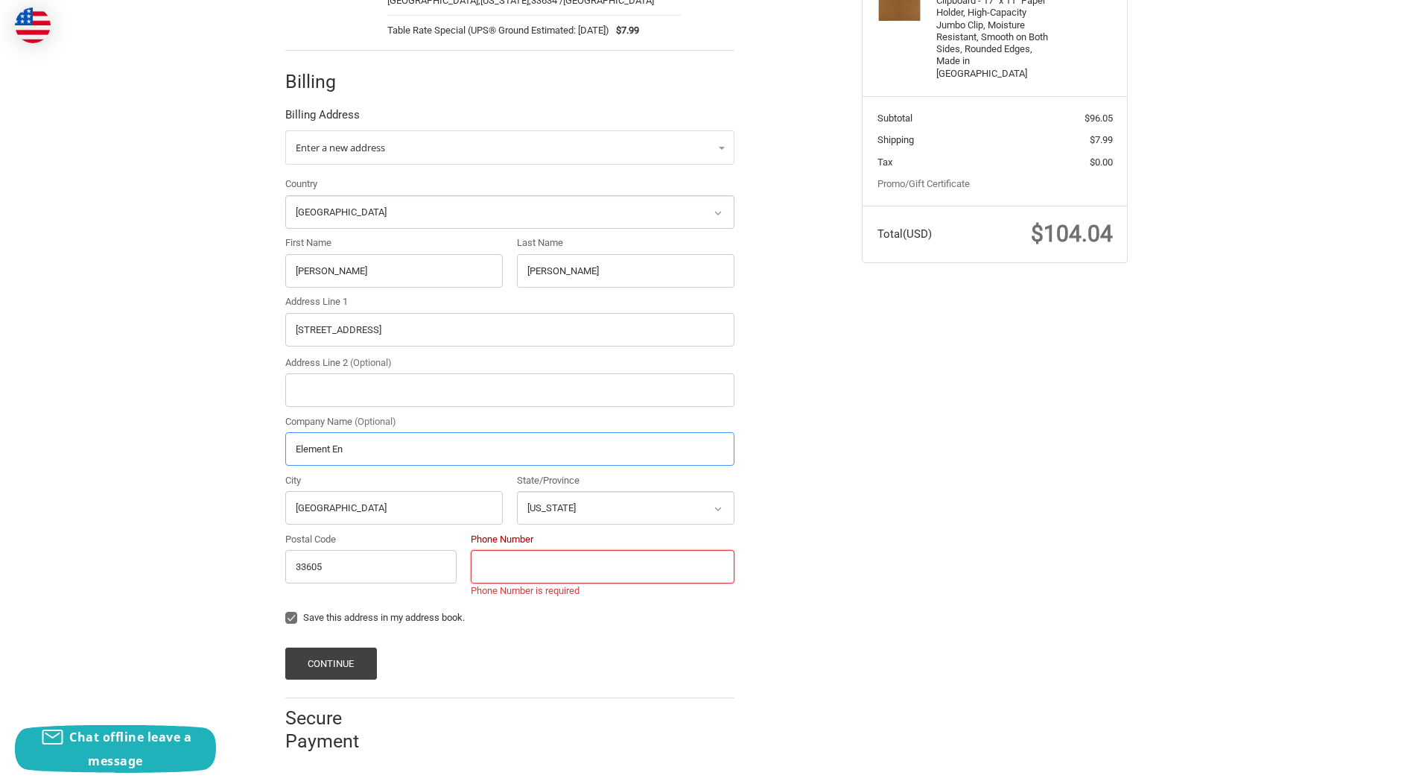
click at [363, 449] on input "Element En" at bounding box center [509, 449] width 449 height 34
type input "Element Engineering Group"
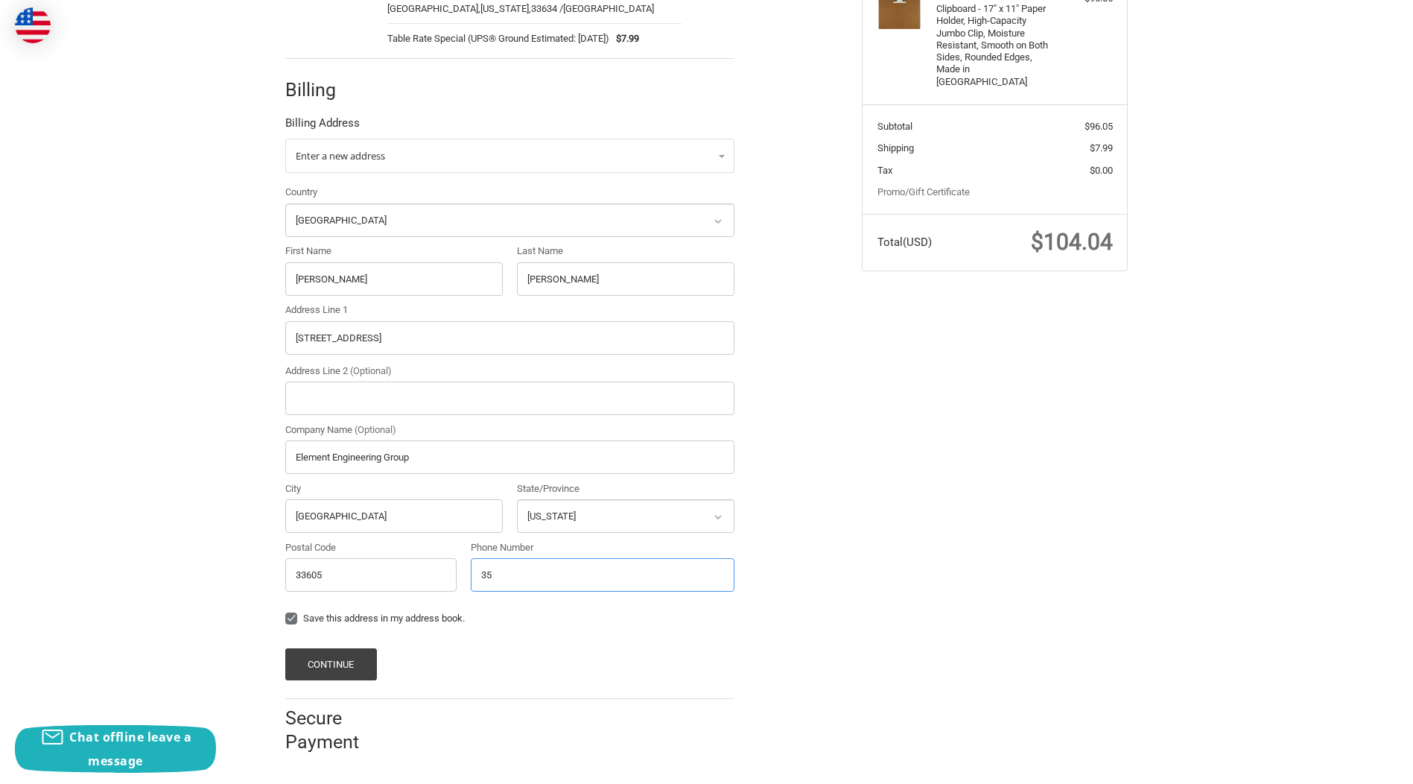
type input "3"
type input "3524233366"
click at [339, 664] on button "Continue" at bounding box center [331, 664] width 92 height 32
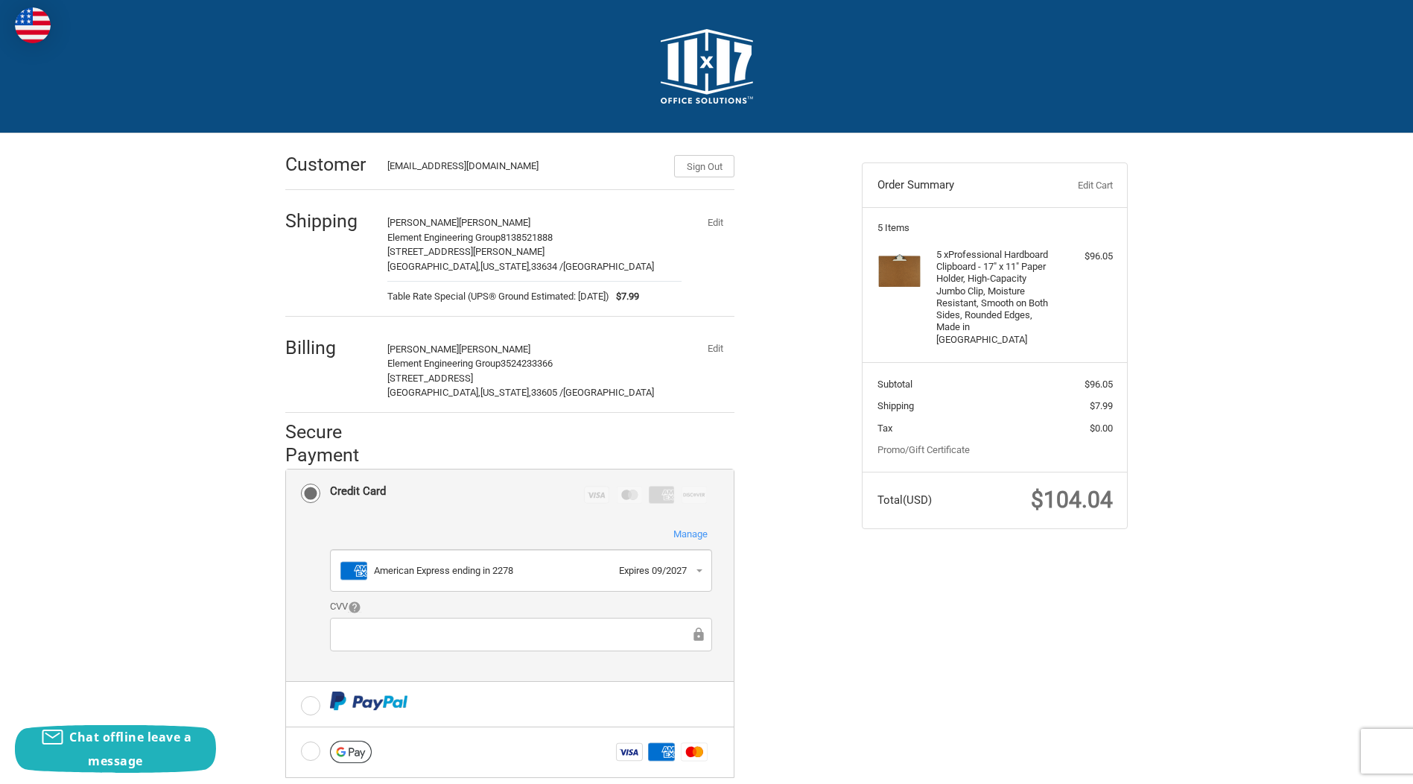
click at [688, 530] on button "Manage" at bounding box center [690, 534] width 43 height 16
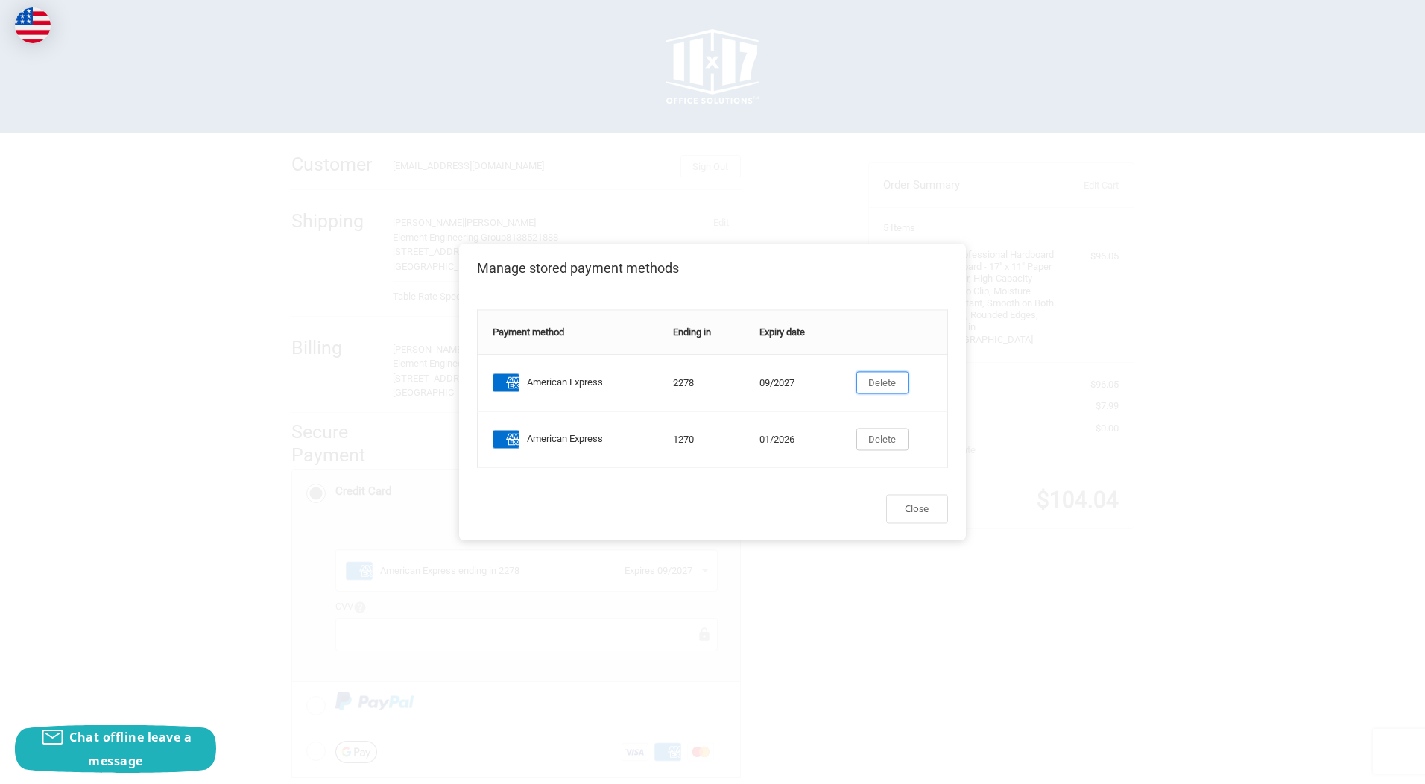
click at [880, 372] on button "Delete" at bounding box center [882, 383] width 52 height 22
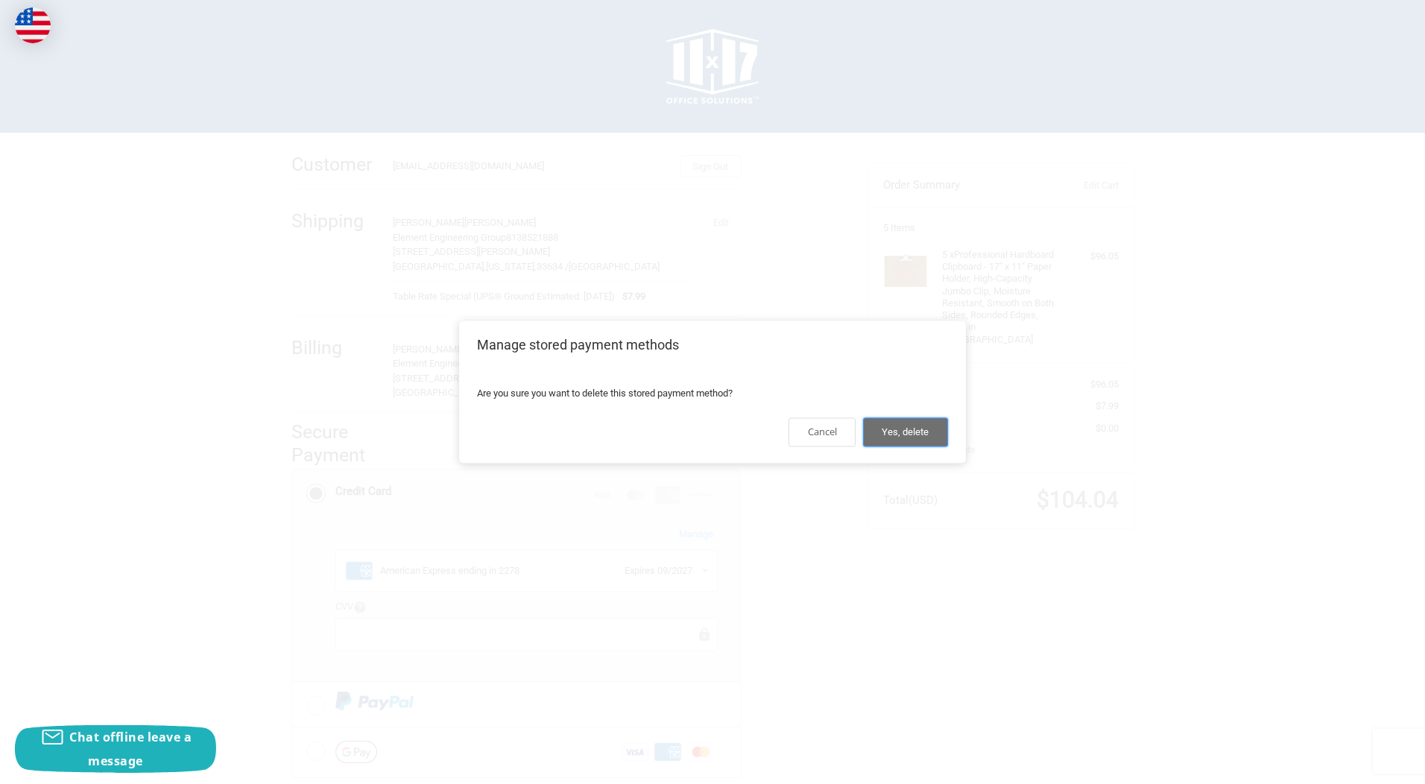
click at [901, 434] on button "Yes, delete" at bounding box center [905, 431] width 85 height 29
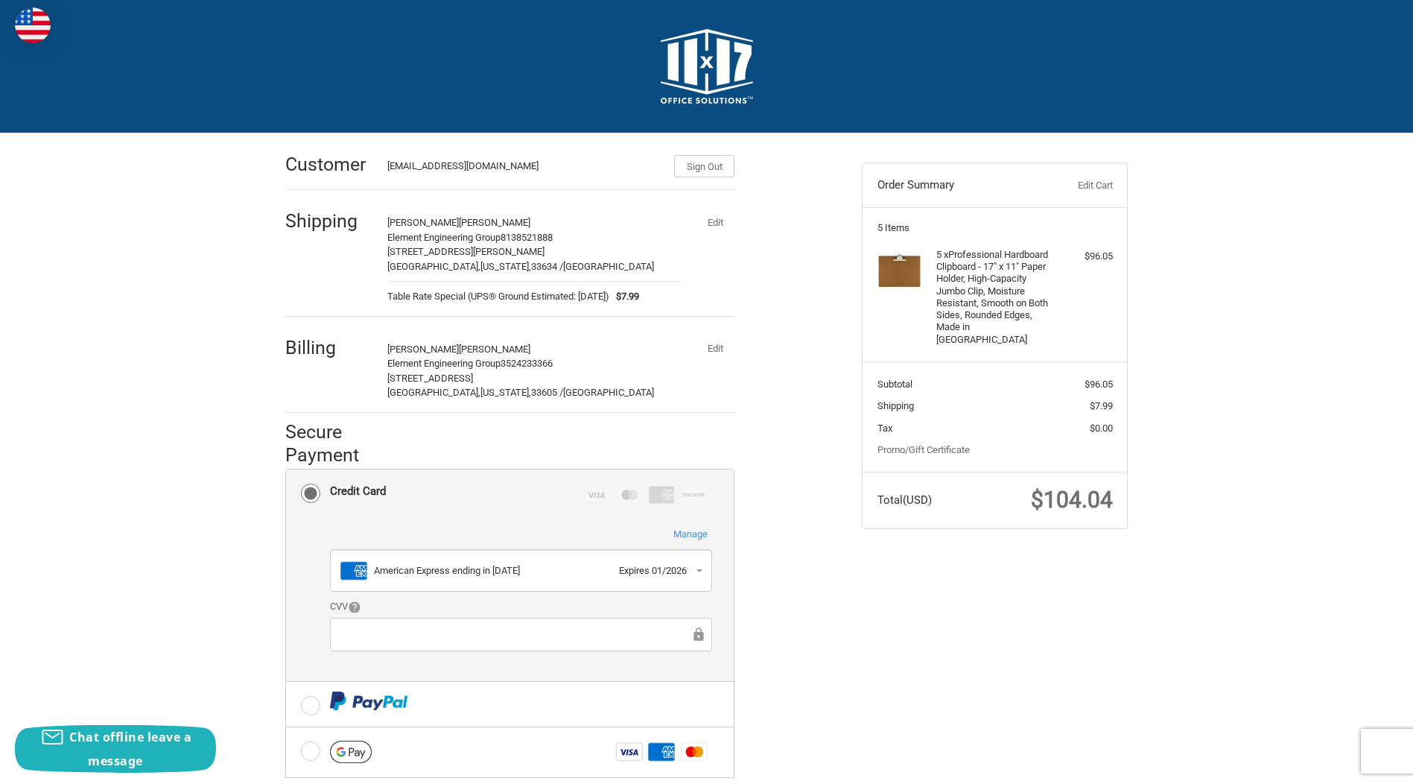
click at [690, 531] on button "Manage" at bounding box center [690, 534] width 43 height 16
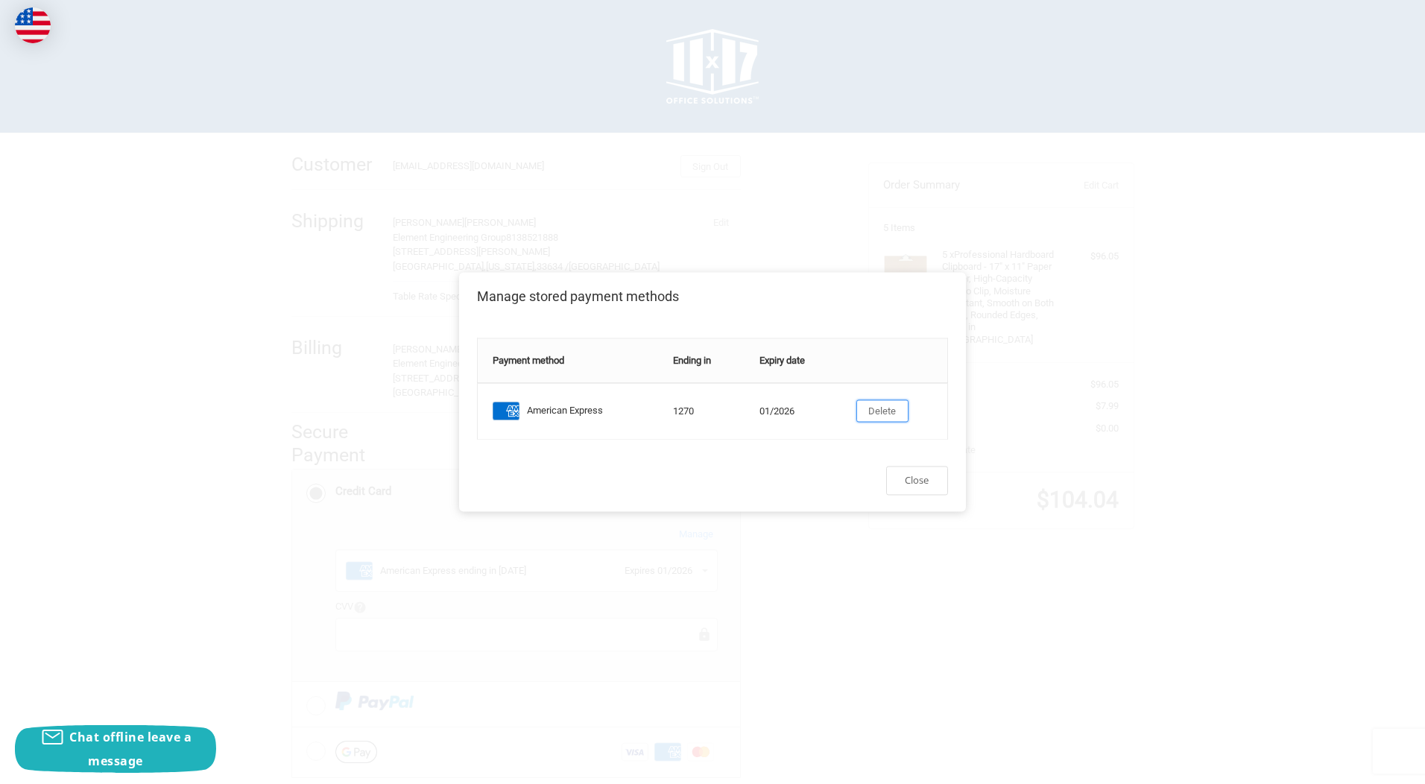
click at [870, 403] on button "Delete" at bounding box center [882, 411] width 52 height 22
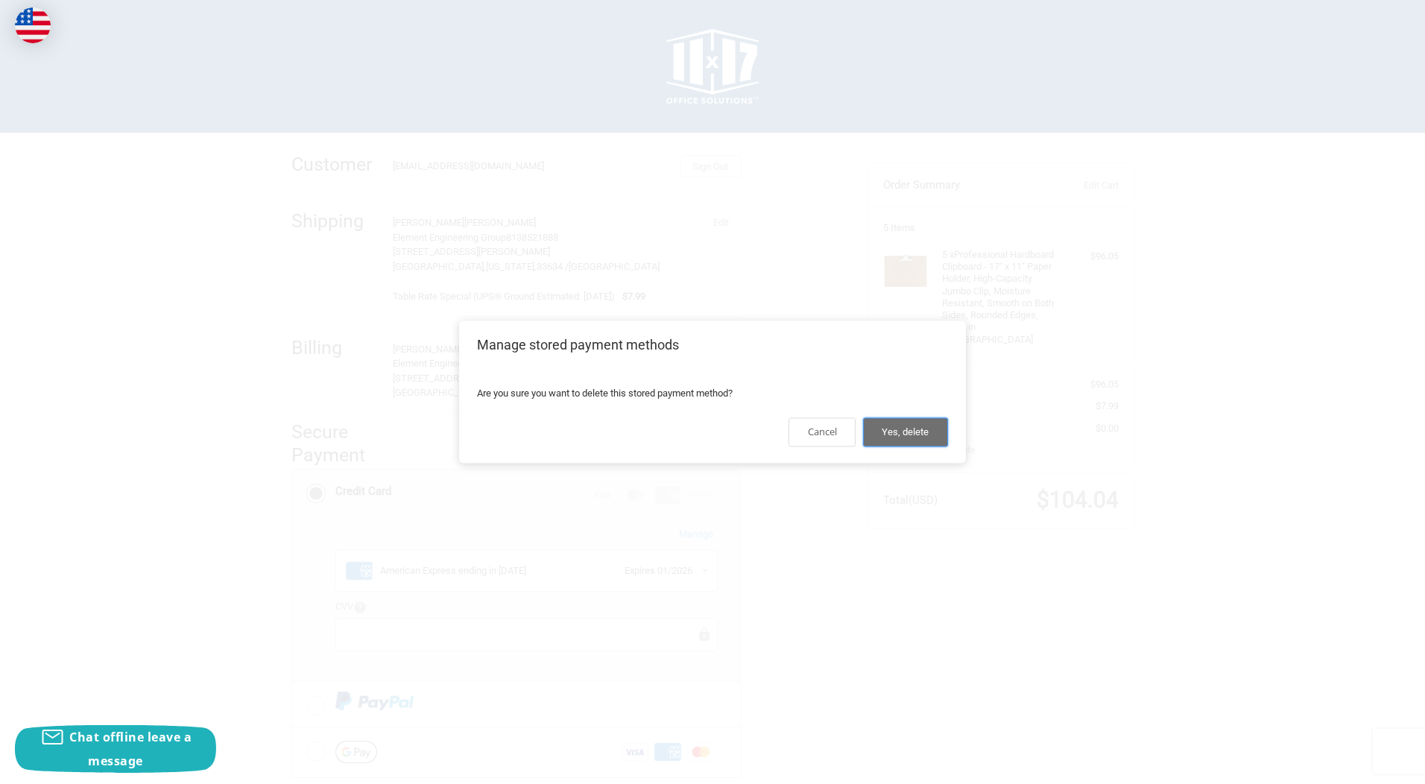
click at [914, 434] on button "Yes, delete" at bounding box center [905, 431] width 85 height 29
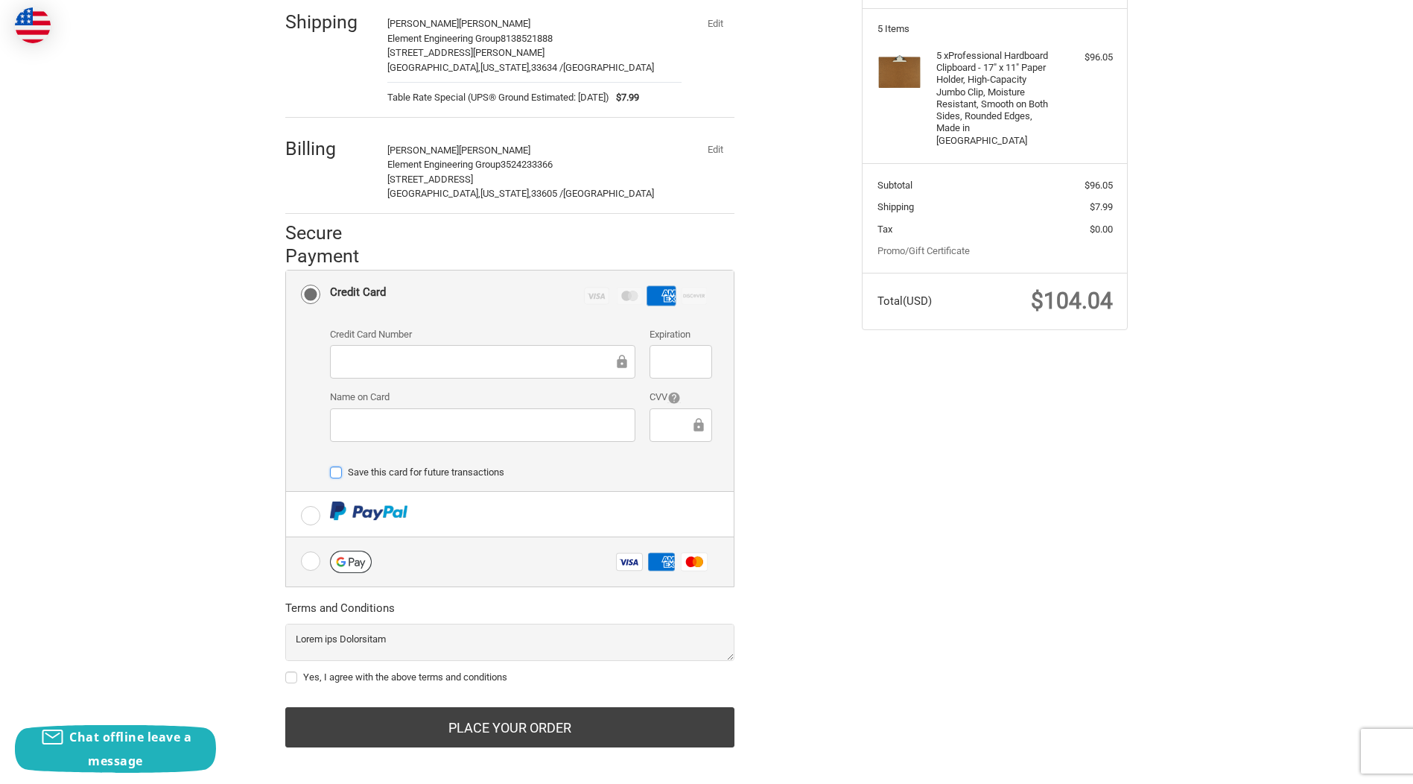
scroll to position [210, 0]
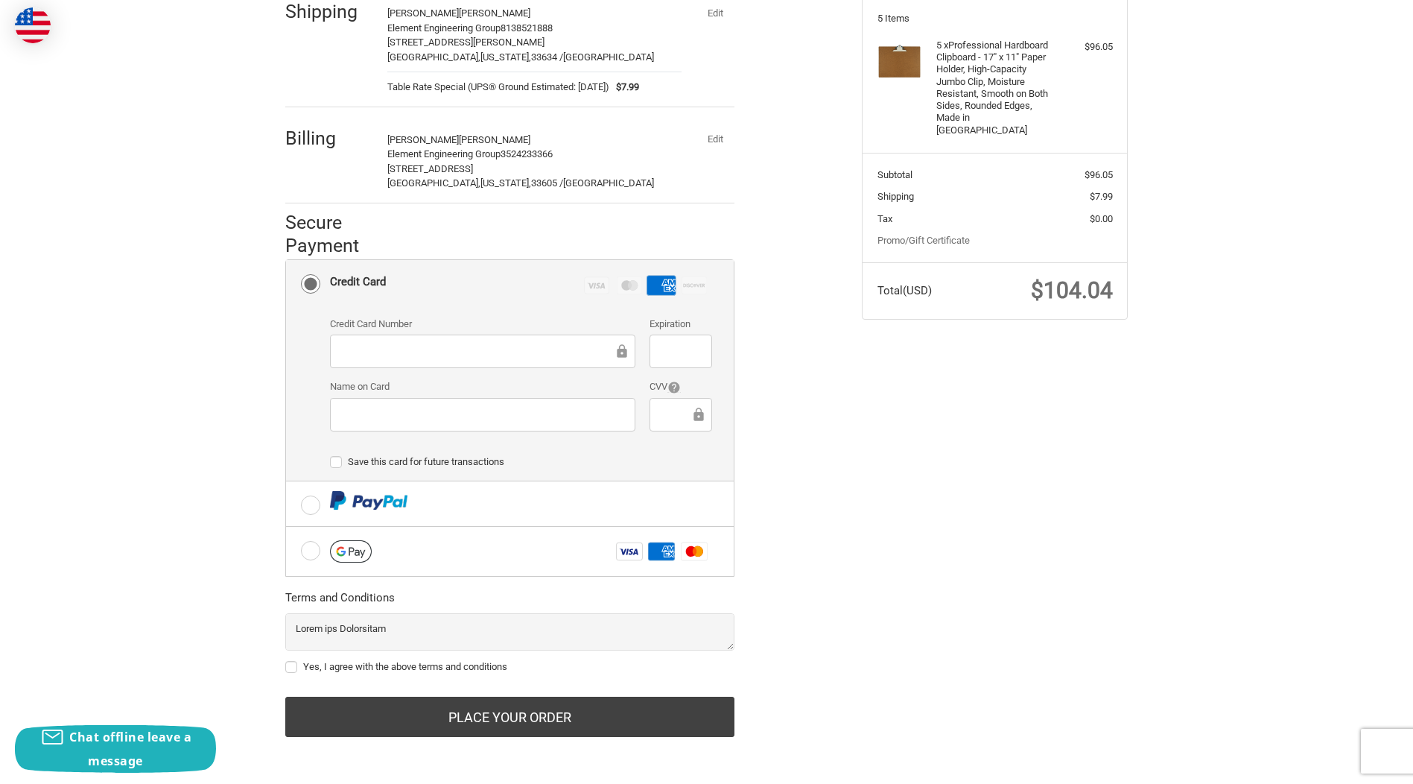
click at [293, 668] on label "Yes, I agree with the above terms and conditions" at bounding box center [509, 667] width 449 height 12
click at [286, 660] on input "Yes, I agree with the above terms and conditions" at bounding box center [285, 659] width 1 height 1
checkbox input "true"
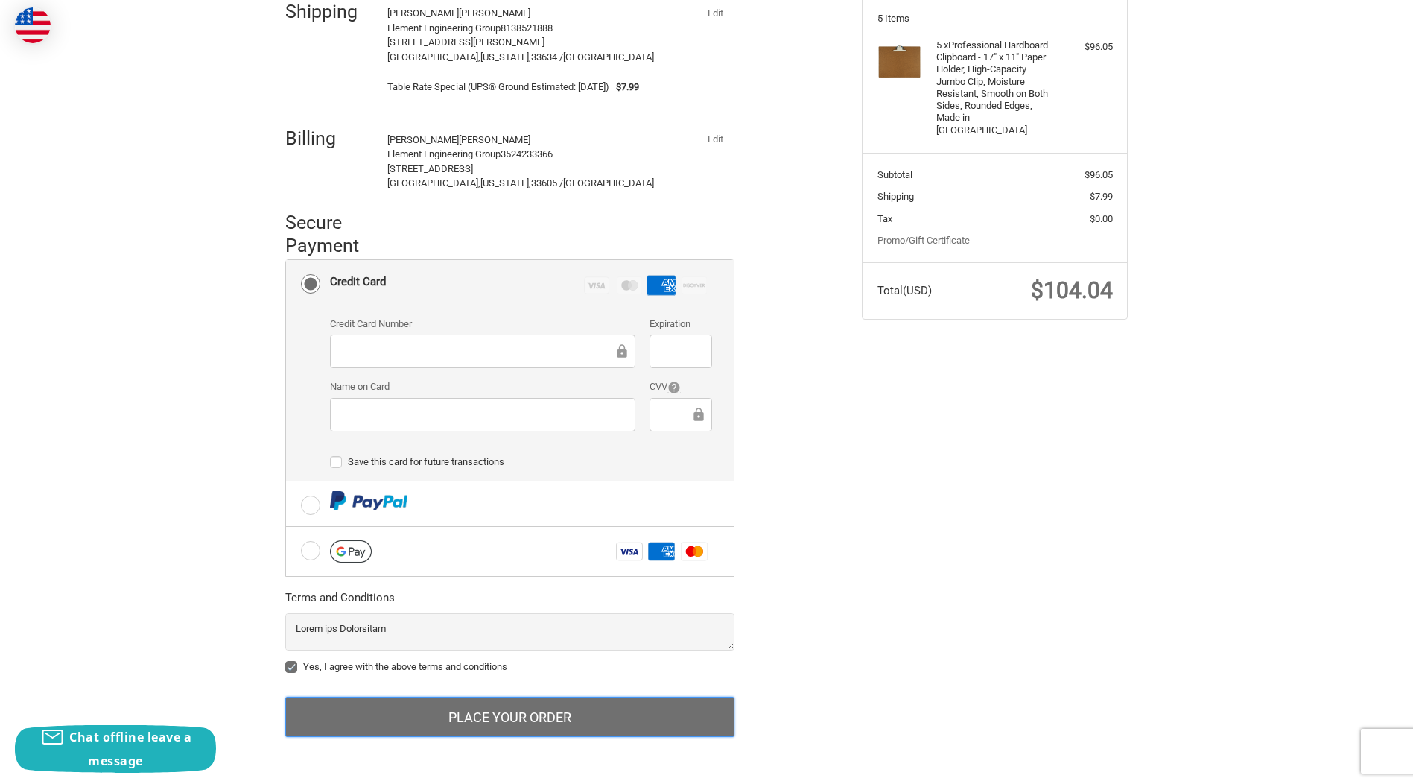
click at [531, 712] on button "Place Your Order" at bounding box center [509, 717] width 449 height 40
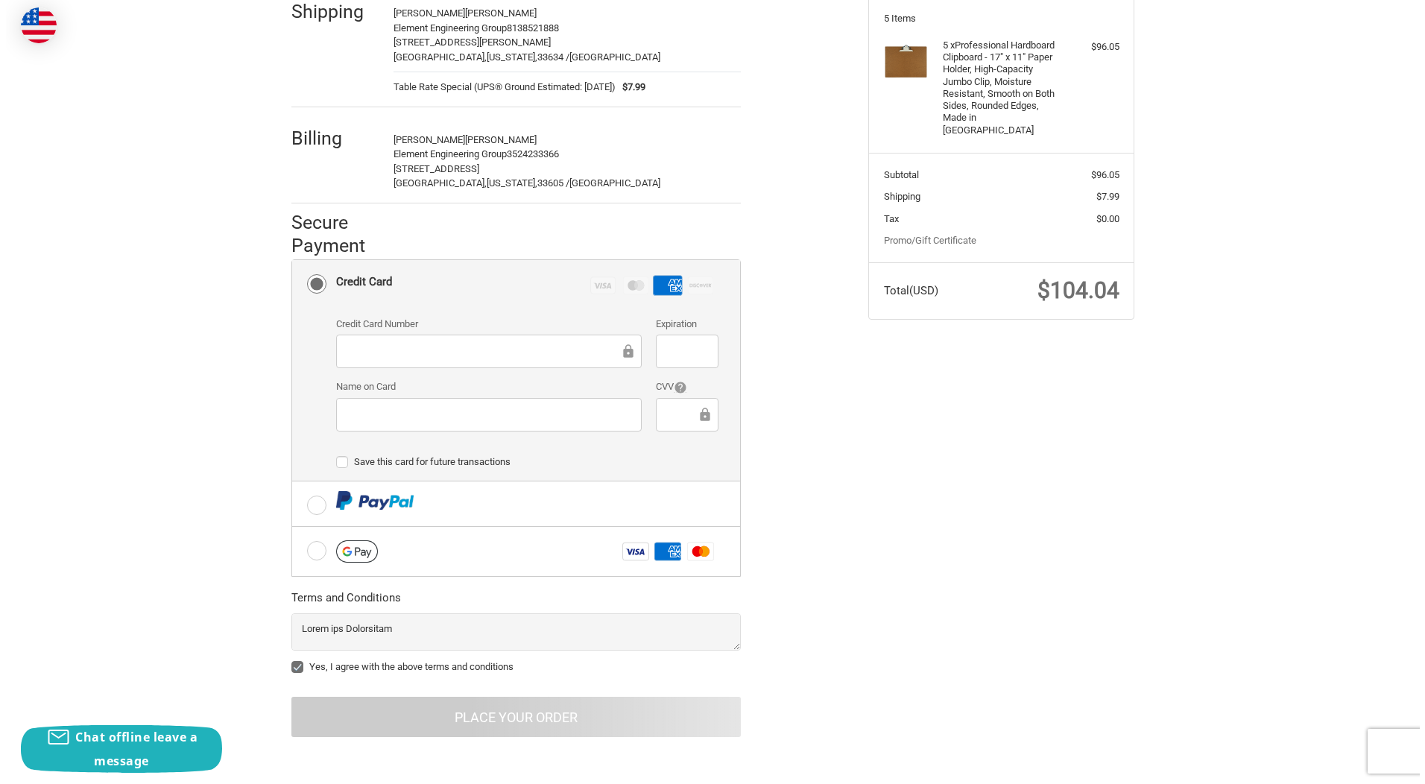
scroll to position [0, 0]
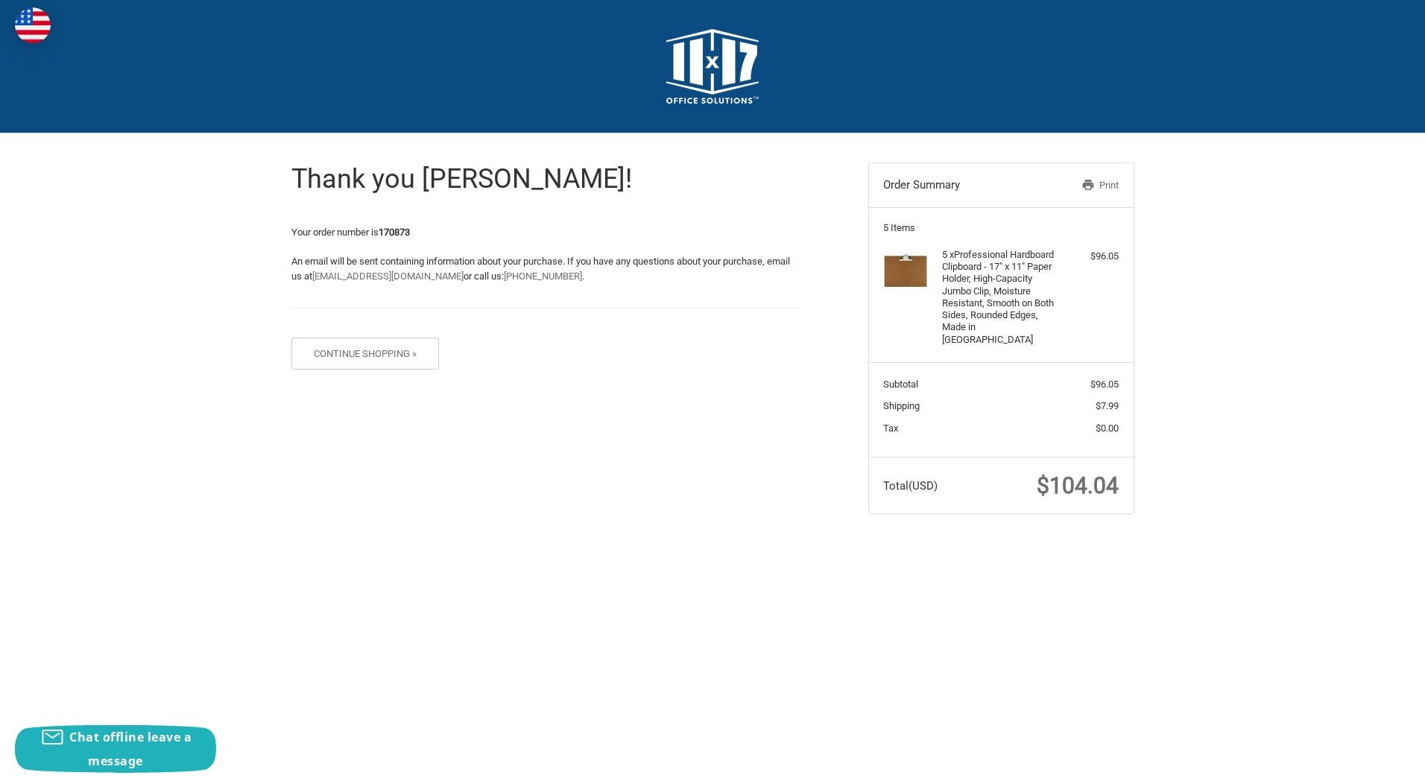
click at [1105, 182] on link "Print" at bounding box center [1080, 185] width 77 height 15
drag, startPoint x: 1175, startPoint y: 659, endPoint x: 1155, endPoint y: 659, distance: 20.1
click at [1155, 558] on html "Checkout Thank you Edward! Your order number is 170873 An email will be sent co…" at bounding box center [712, 279] width 1425 height 558
click at [364, 347] on button "Continue Shopping »" at bounding box center [365, 354] width 148 height 32
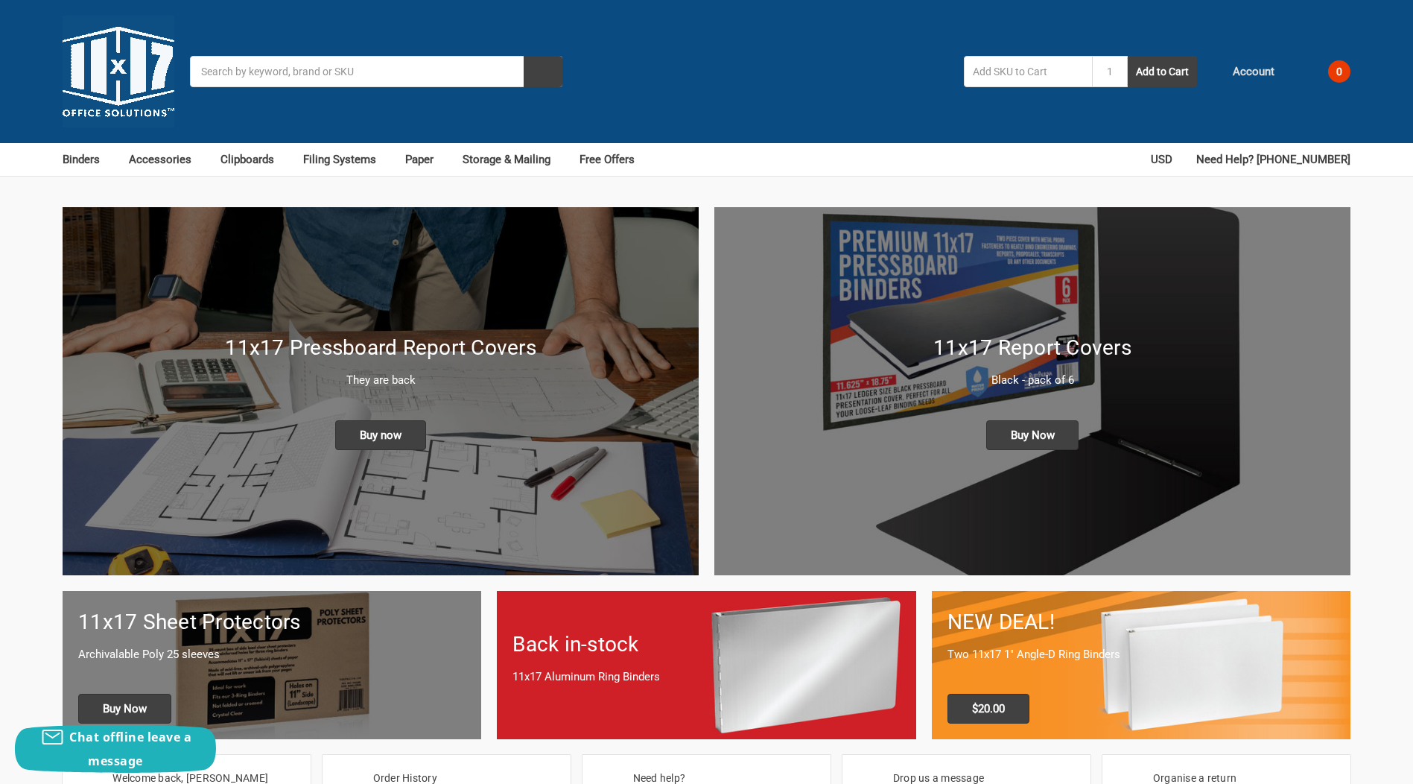
click at [1259, 69] on span "Account" at bounding box center [1254, 71] width 42 height 17
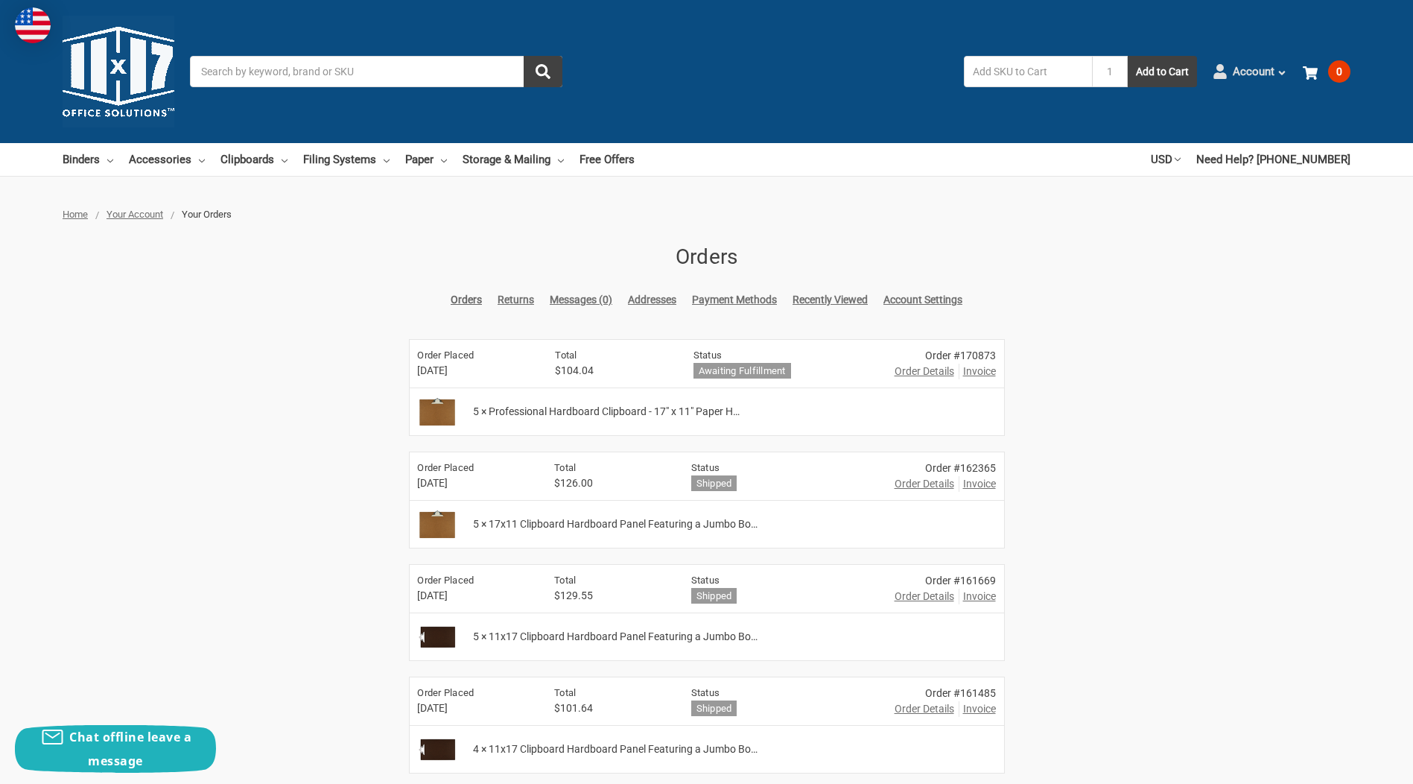
click at [1264, 66] on span "Account" at bounding box center [1254, 71] width 42 height 17
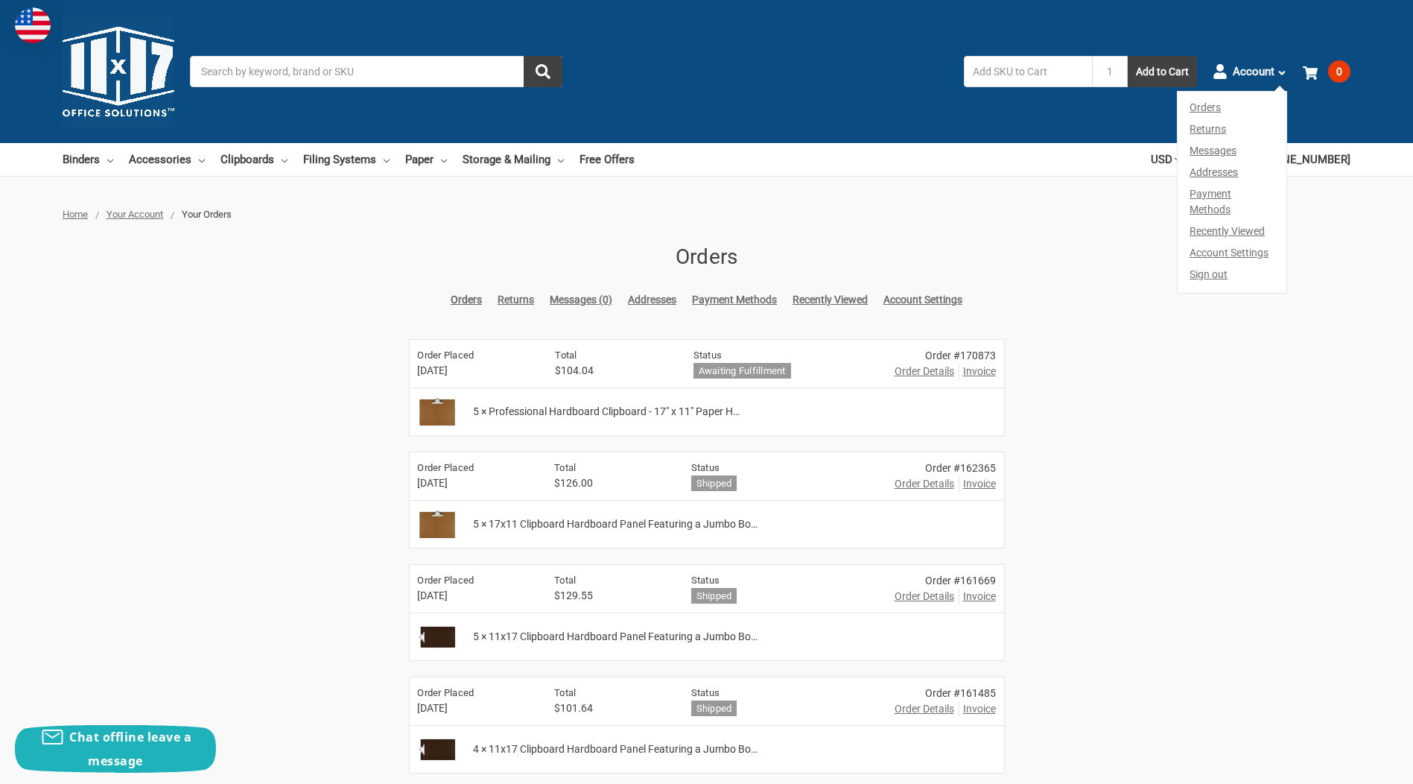
click at [1212, 264] on link "Sign out" at bounding box center [1232, 278] width 109 height 29
